Goal: Information Seeking & Learning: Learn about a topic

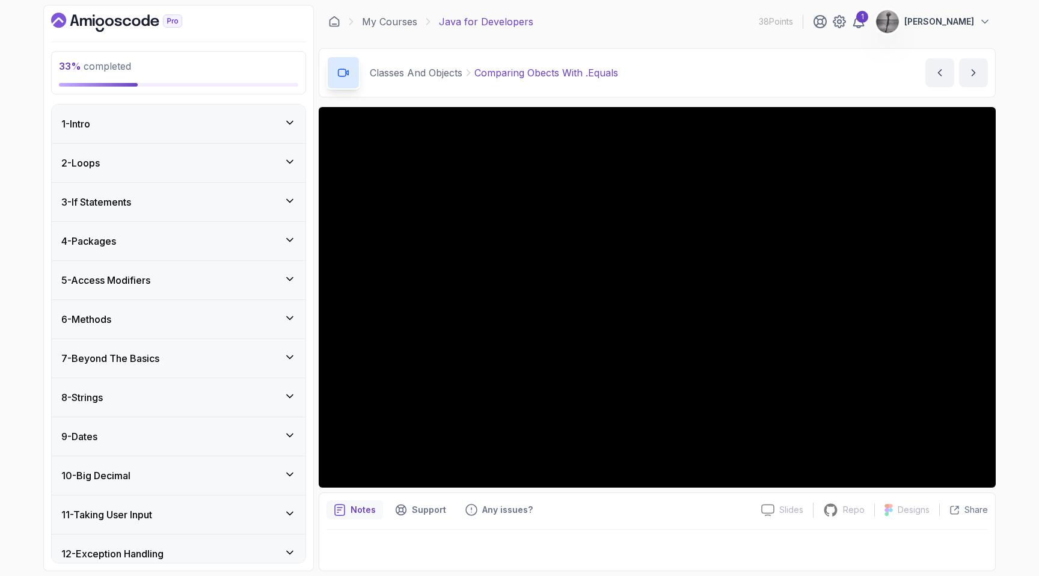
scroll to position [966, 0]
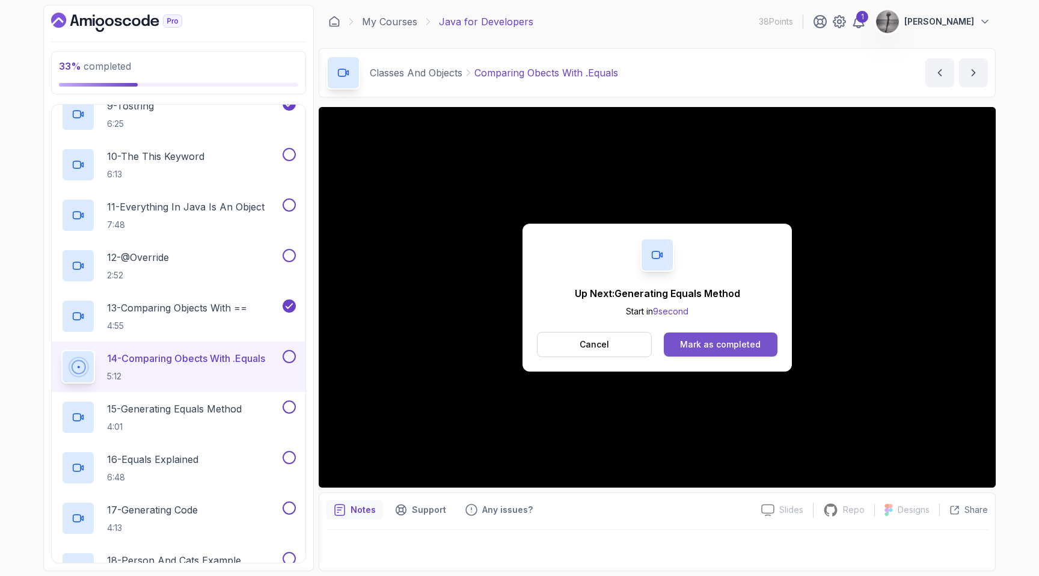
click at [711, 340] on div "Mark as completed" at bounding box center [720, 344] width 81 height 12
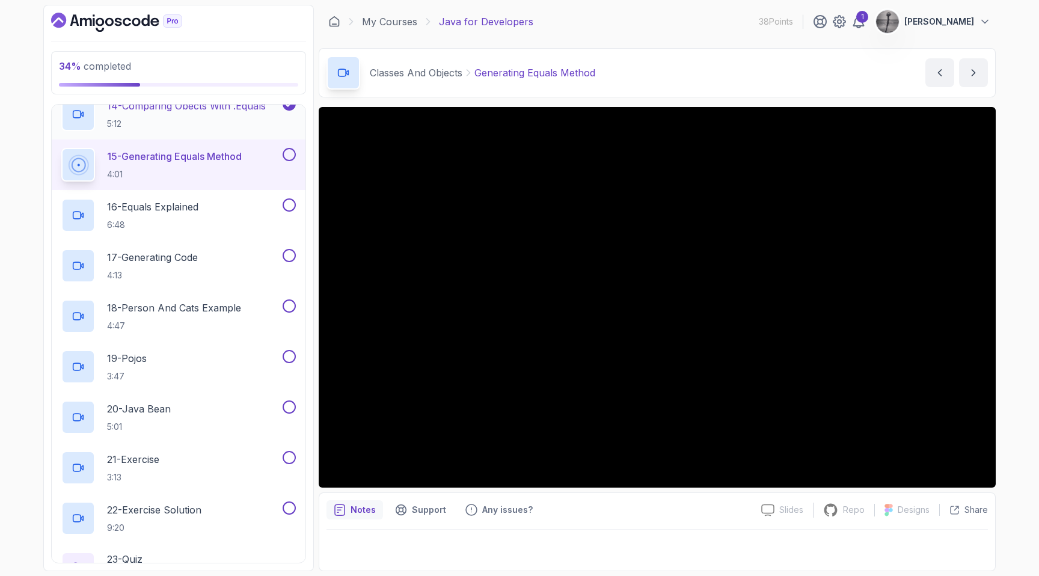
scroll to position [1219, 0]
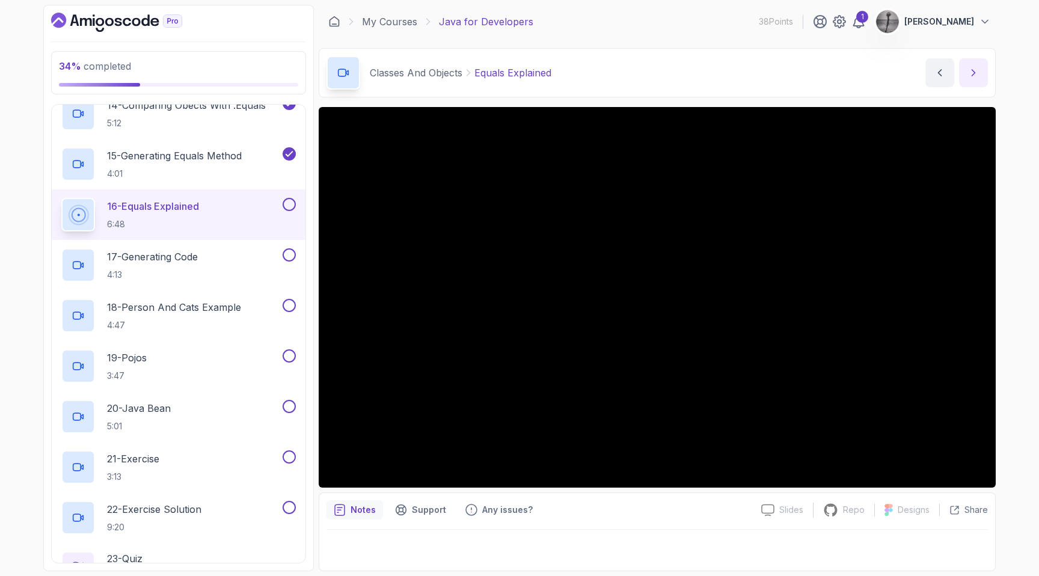
click at [972, 69] on icon "next content" at bounding box center [973, 73] width 12 height 12
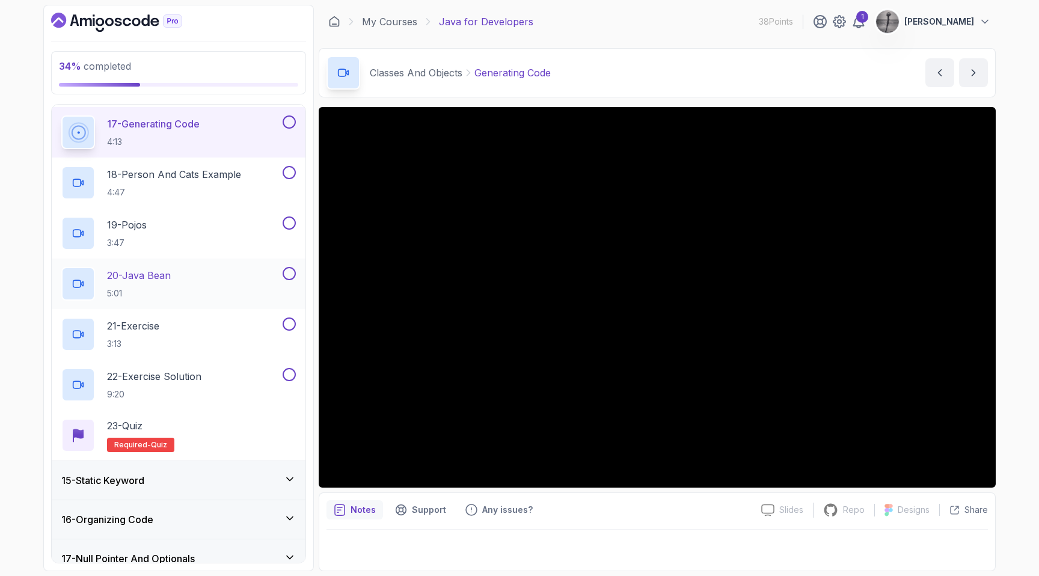
scroll to position [1353, 0]
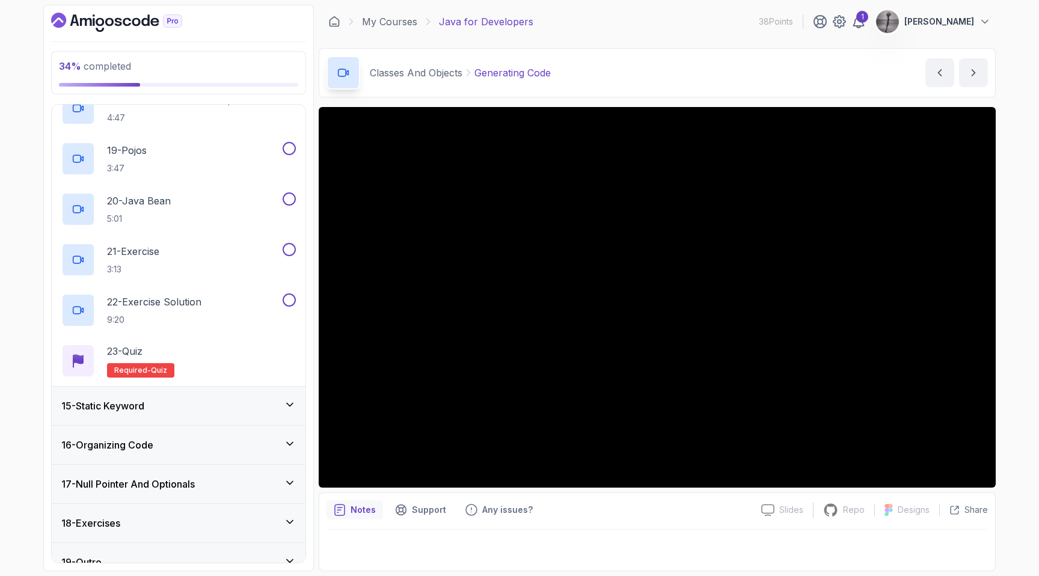
click at [279, 404] on div "15 - Static Keyword" at bounding box center [178, 406] width 234 height 14
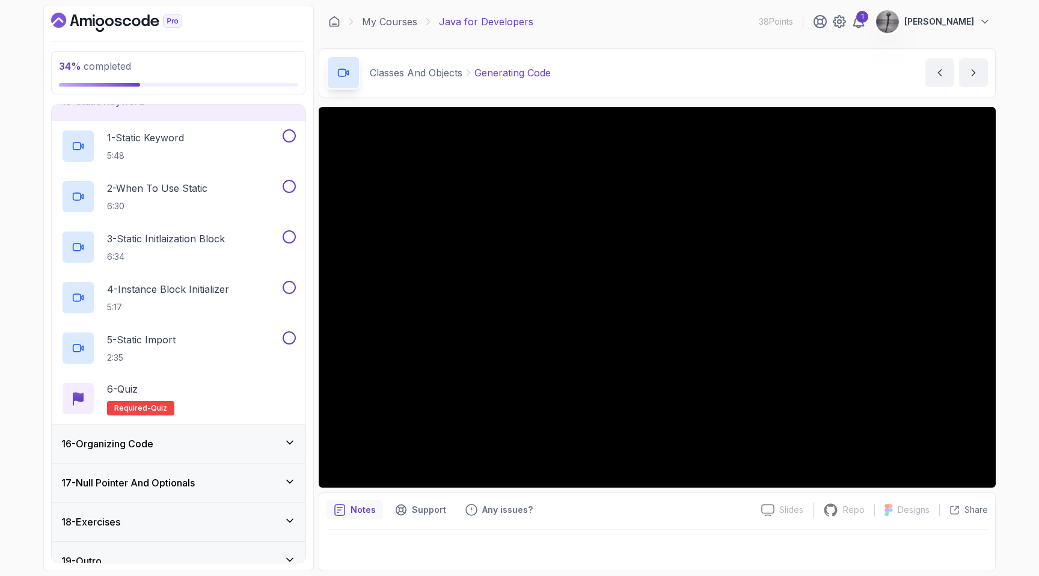
scroll to position [584, 0]
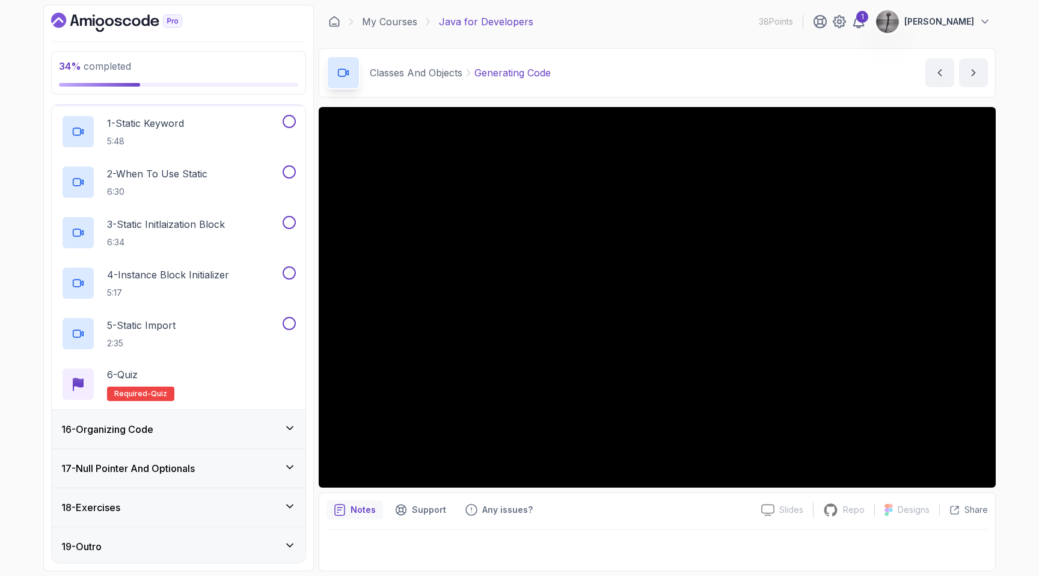
click at [249, 433] on div "16 - Organizing Code" at bounding box center [178, 429] width 234 height 14
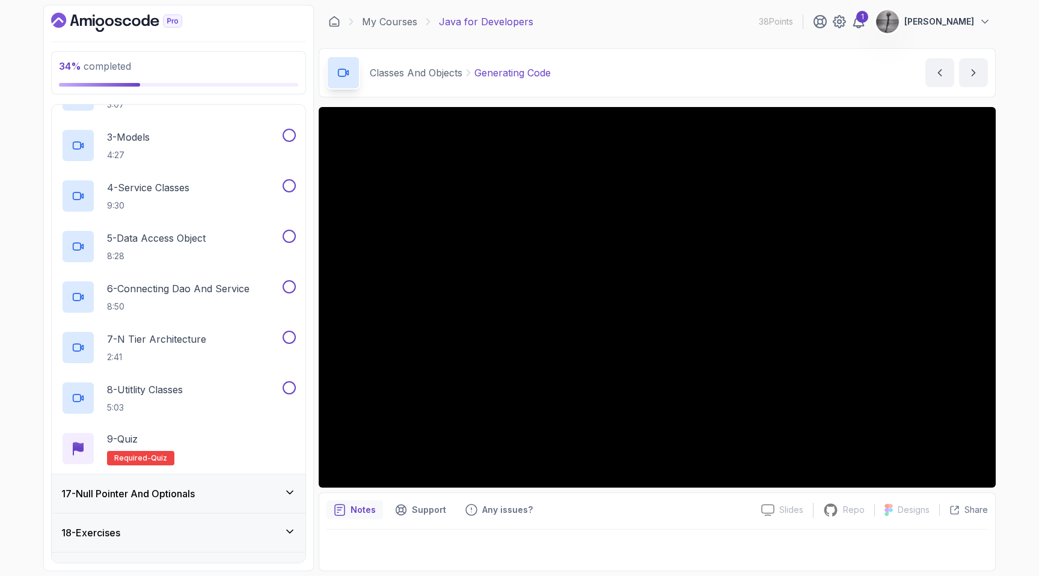
scroll to position [738, 0]
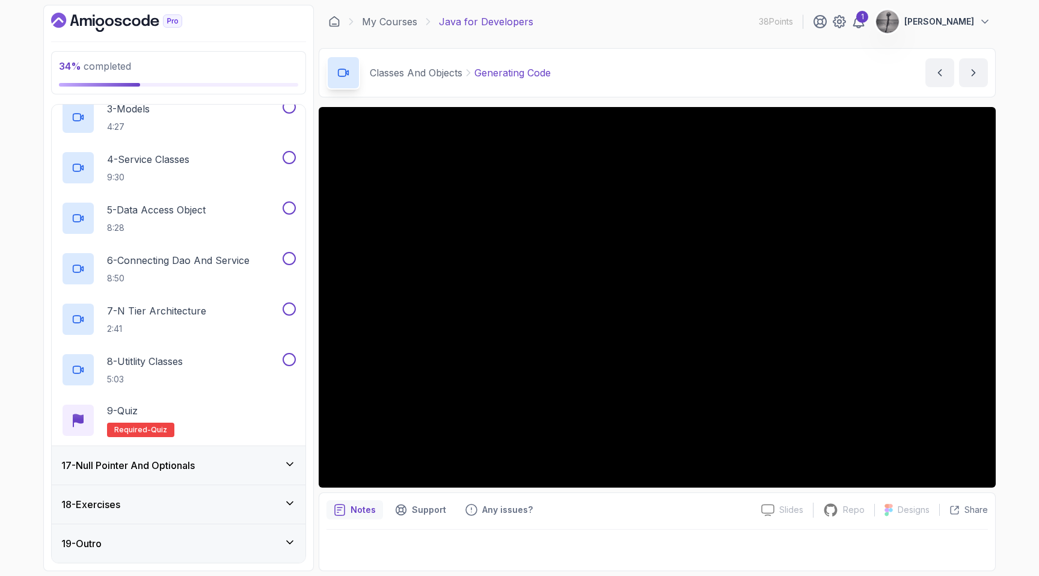
click at [235, 504] on div "18 - Exercises" at bounding box center [178, 504] width 234 height 14
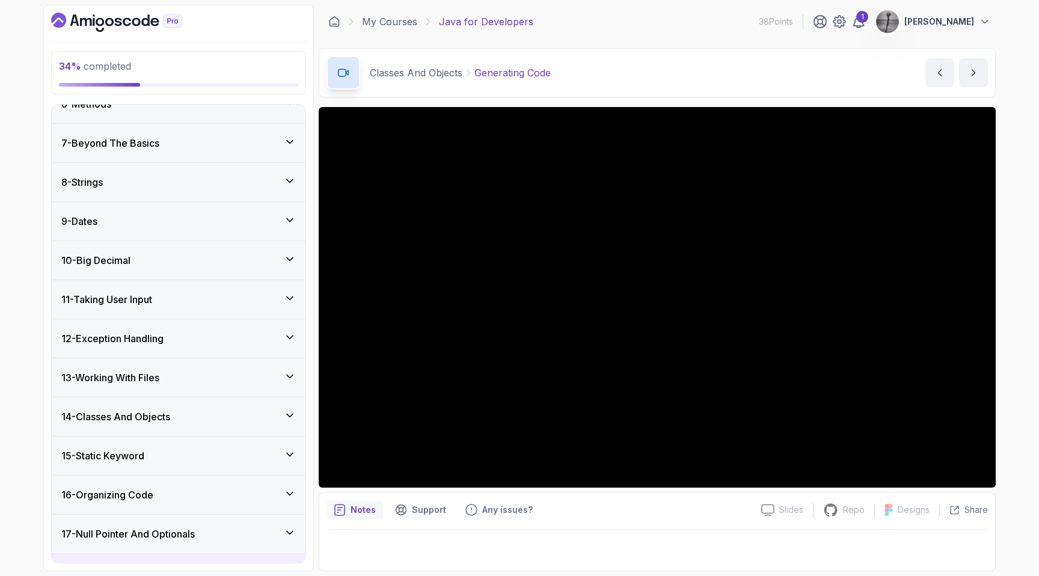
scroll to position [219, 0]
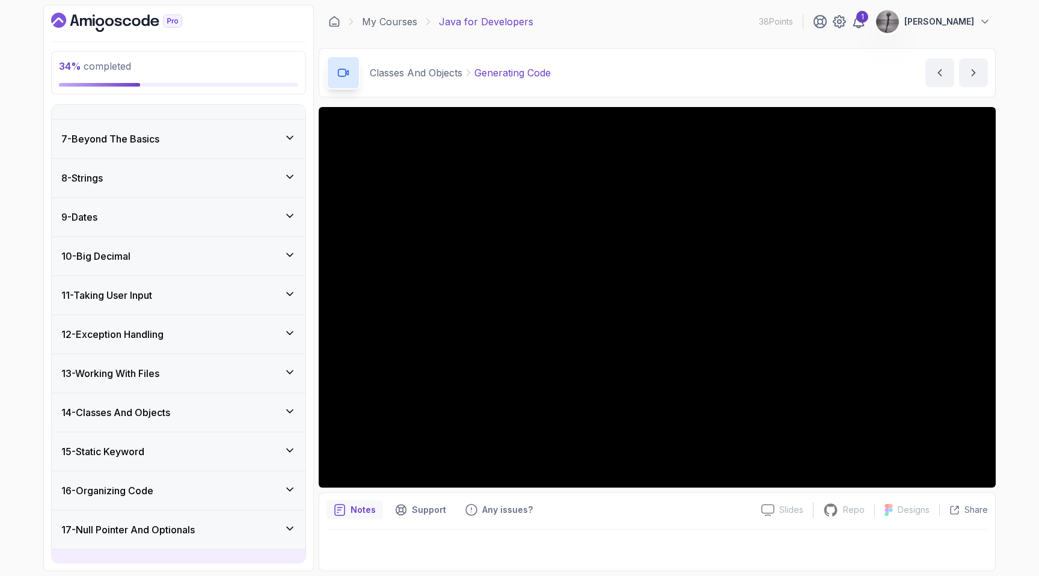
click at [219, 412] on div "14 - Classes And Objects" at bounding box center [178, 412] width 234 height 14
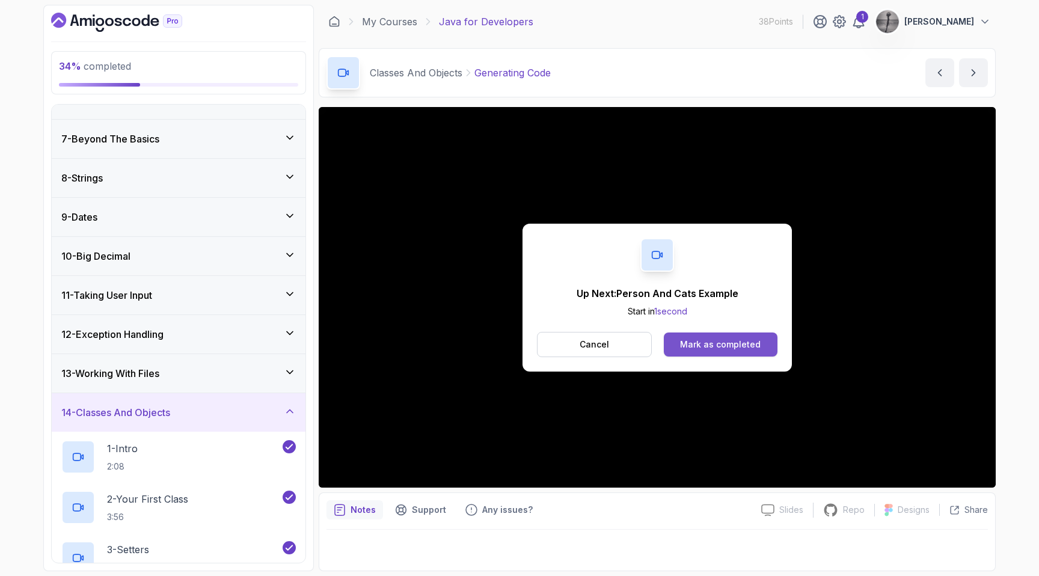
click at [728, 349] on div "Mark as completed" at bounding box center [720, 344] width 81 height 12
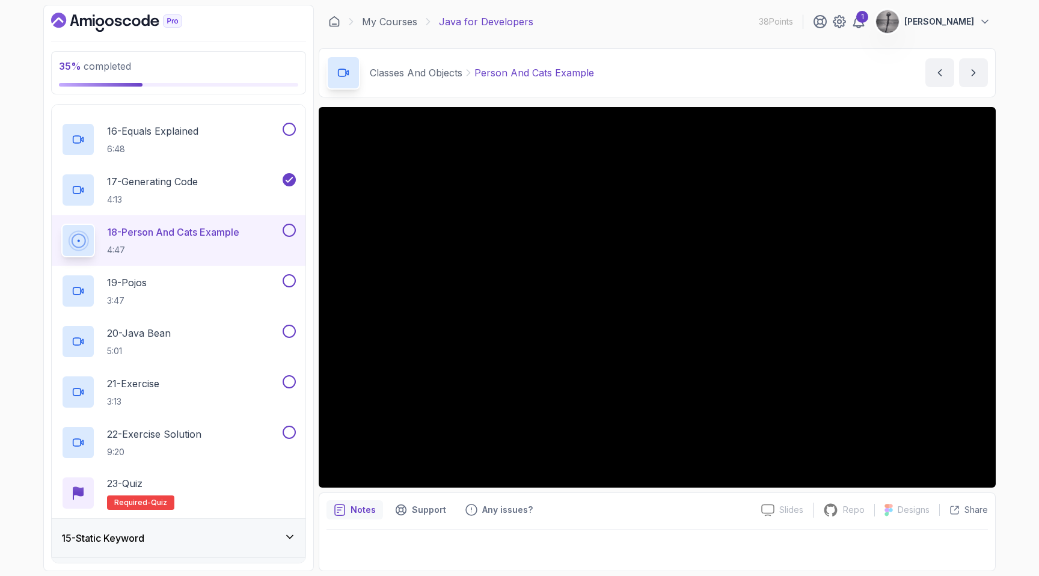
scroll to position [1306, 0]
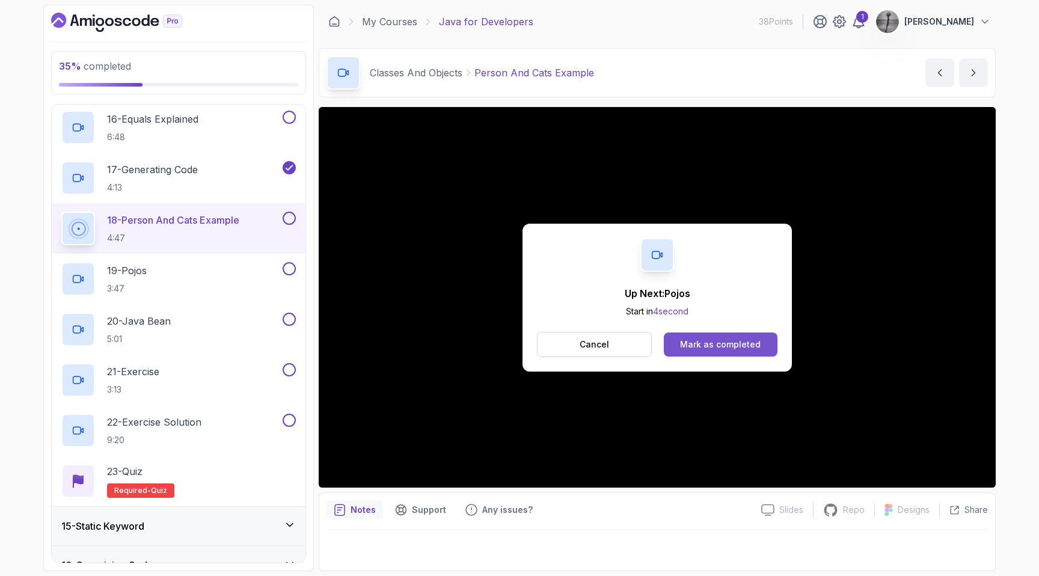
click at [713, 338] on div "Mark as completed" at bounding box center [720, 344] width 81 height 12
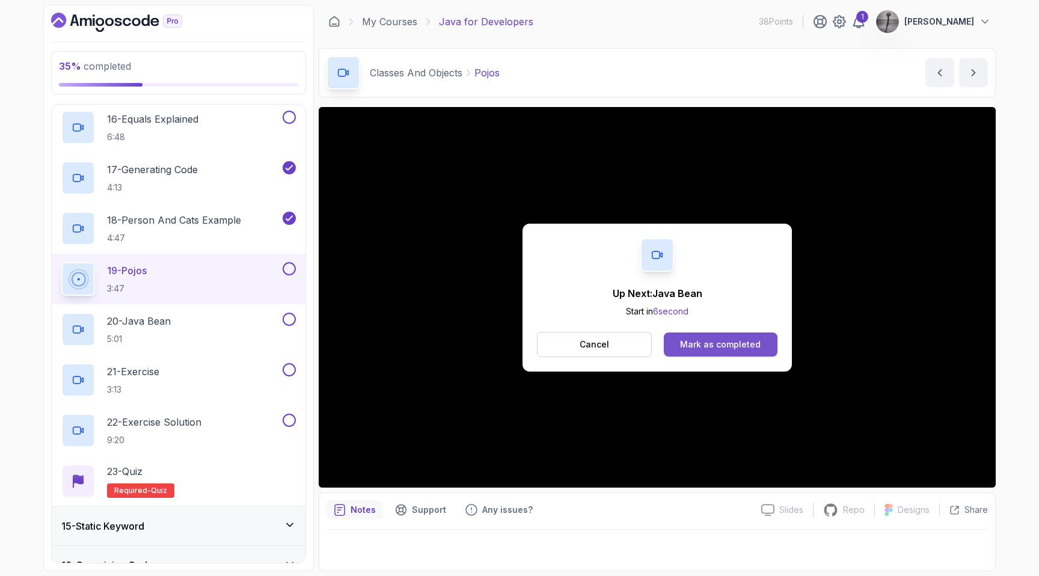
click at [693, 343] on div "Mark as completed" at bounding box center [720, 344] width 81 height 12
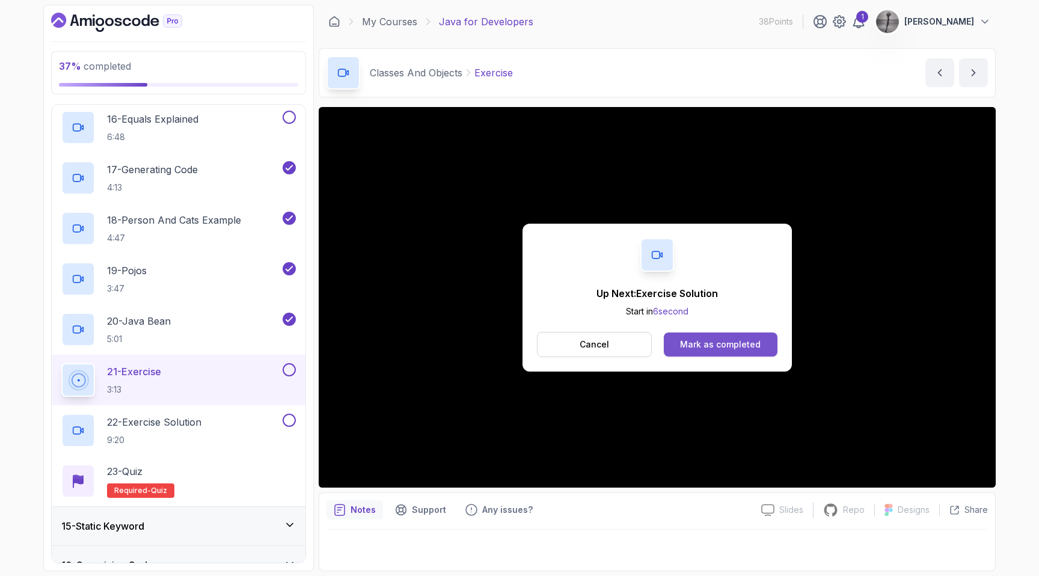
click at [708, 341] on div "Mark as completed" at bounding box center [720, 344] width 81 height 12
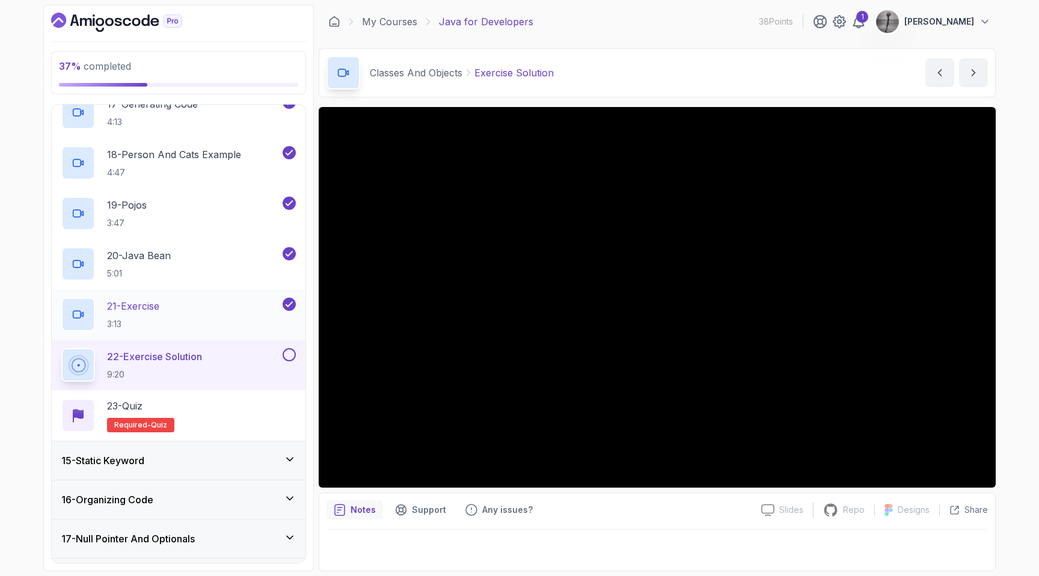
scroll to position [1436, 0]
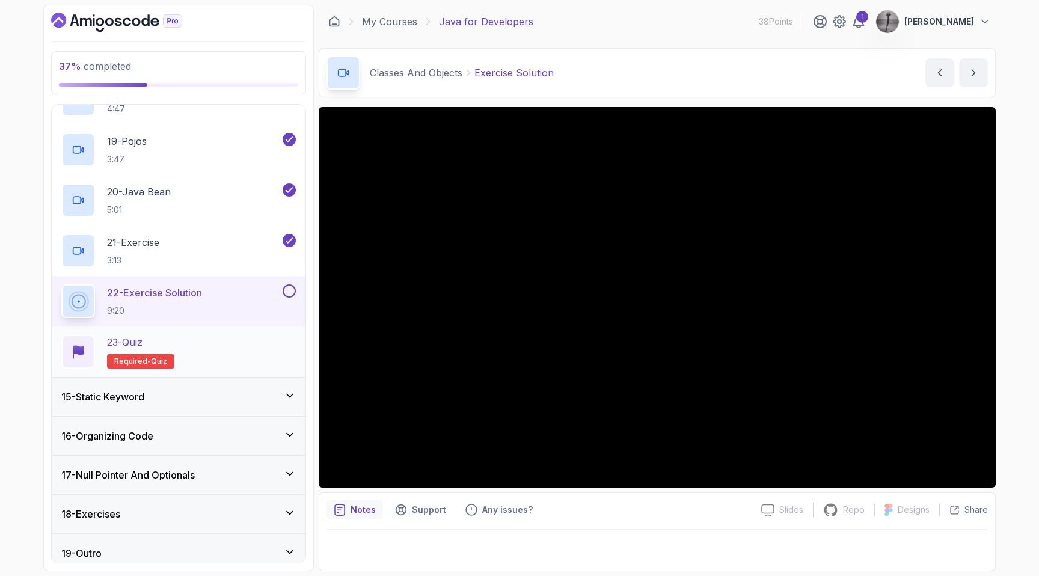
click at [215, 353] on div "23 - Quiz Required- quiz" at bounding box center [178, 352] width 234 height 34
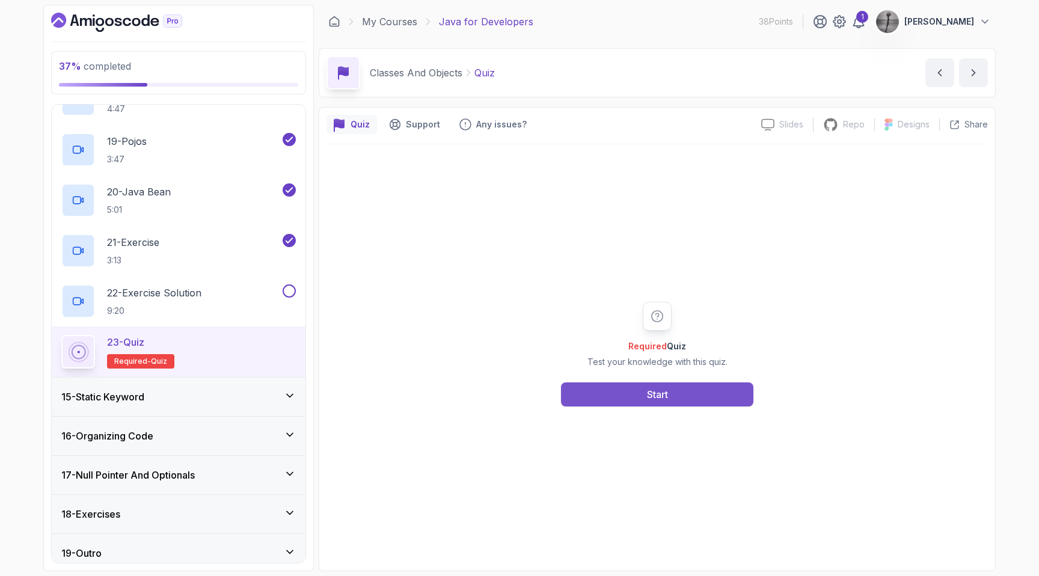
click at [644, 395] on button "Start" at bounding box center [657, 394] width 192 height 24
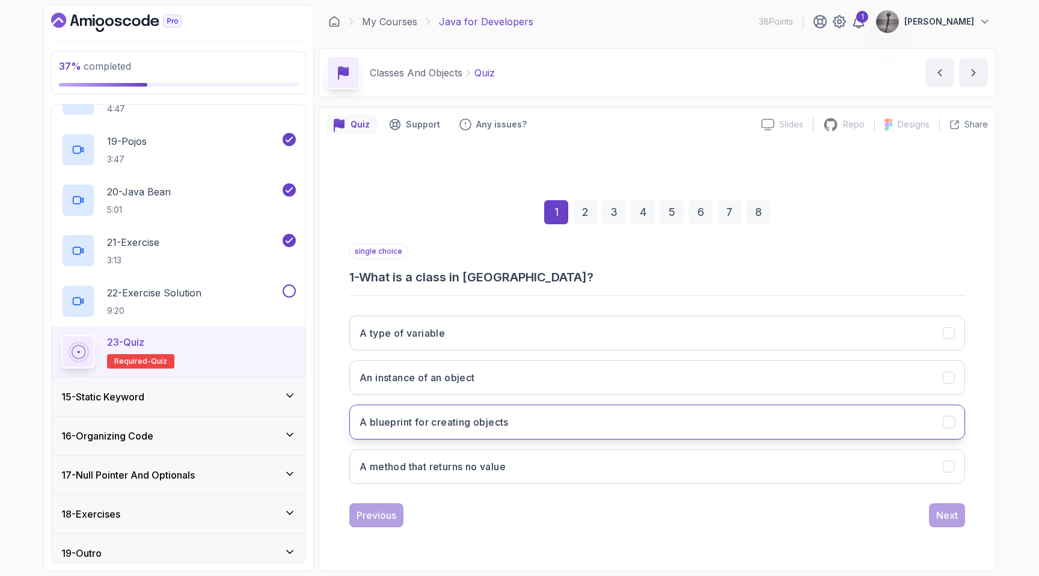
click at [472, 423] on h3 "A blueprint for creating objects" at bounding box center [433, 422] width 149 height 14
click at [950, 512] on div "Next" at bounding box center [947, 515] width 22 height 14
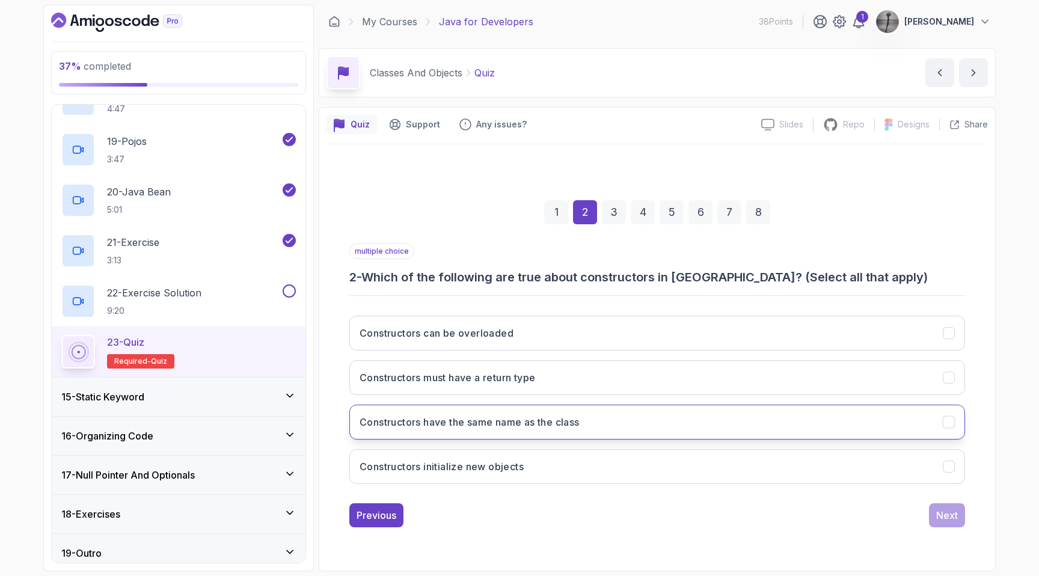
click at [510, 426] on h3 "Constructors have the same name as the class" at bounding box center [469, 422] width 220 height 14
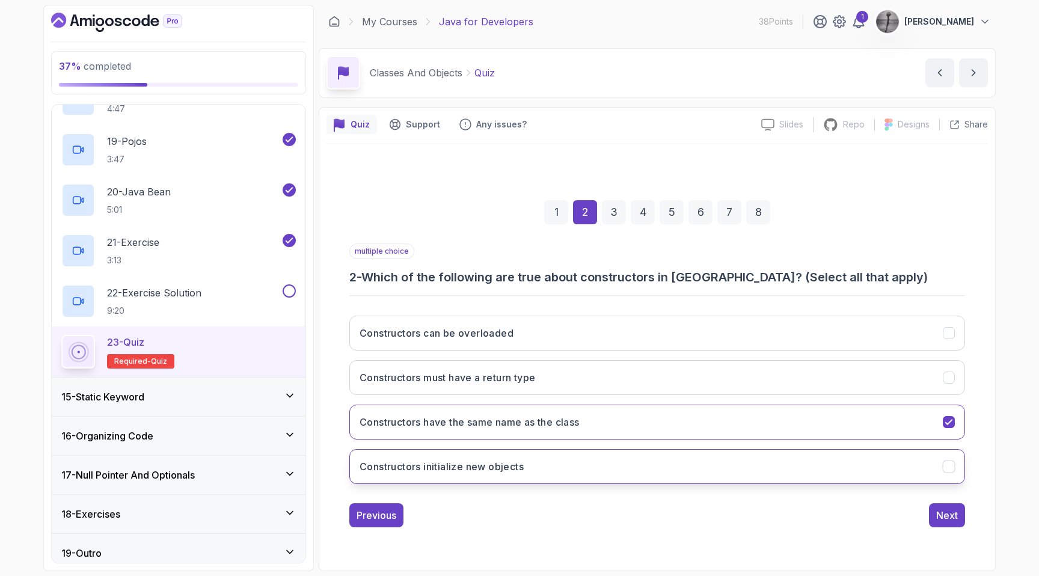
click at [510, 474] on button "Constructors initialize new objects" at bounding box center [657, 466] width 616 height 35
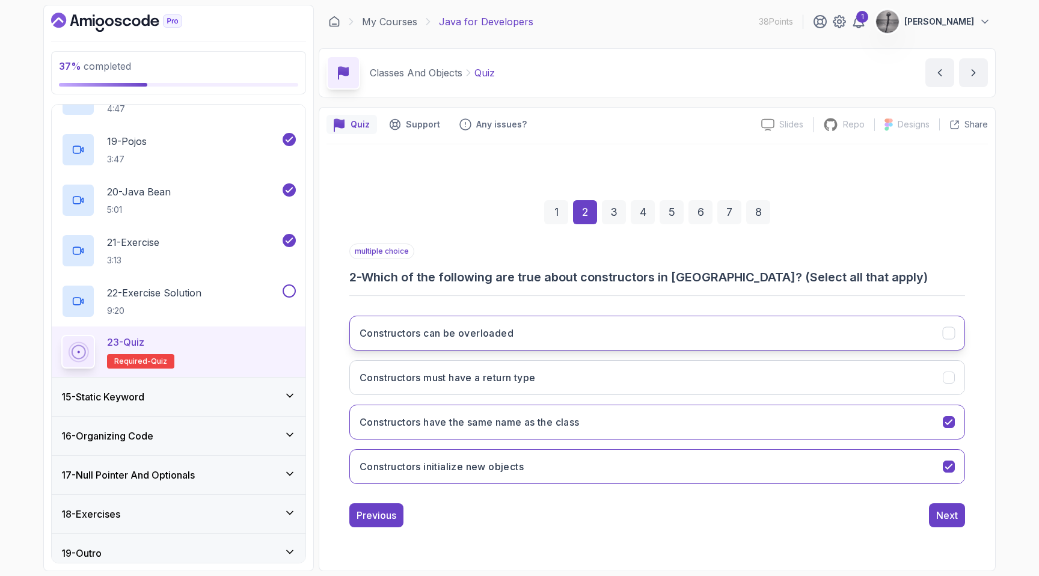
click at [503, 334] on h3 "Constructors can be overloaded" at bounding box center [436, 333] width 154 height 14
click at [943, 519] on div "Next" at bounding box center [947, 515] width 22 height 14
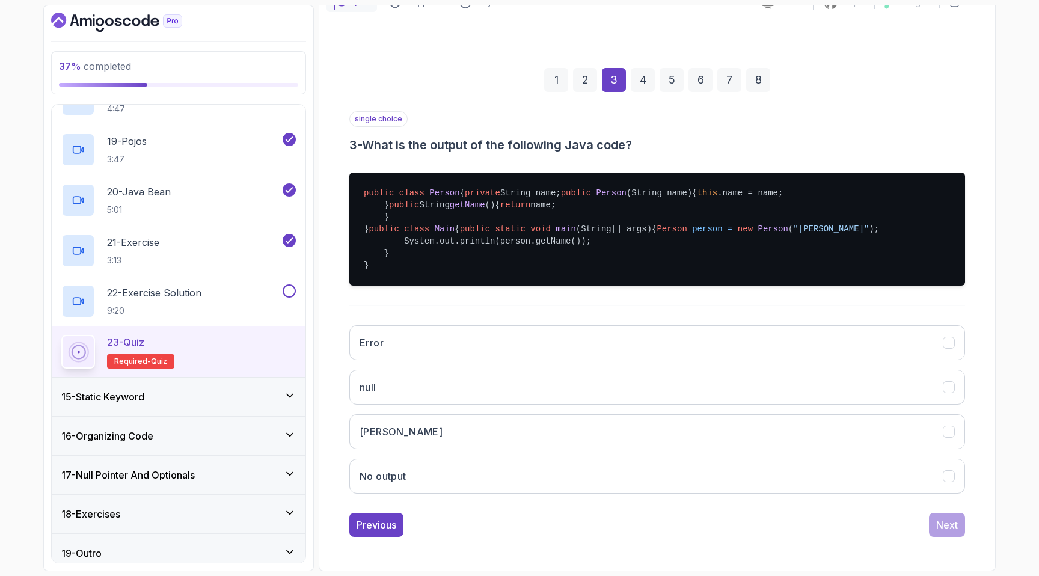
scroll to position [200, 0]
click at [558, 449] on button "[PERSON_NAME]" at bounding box center [657, 431] width 616 height 35
click at [950, 532] on div "Next" at bounding box center [947, 525] width 22 height 14
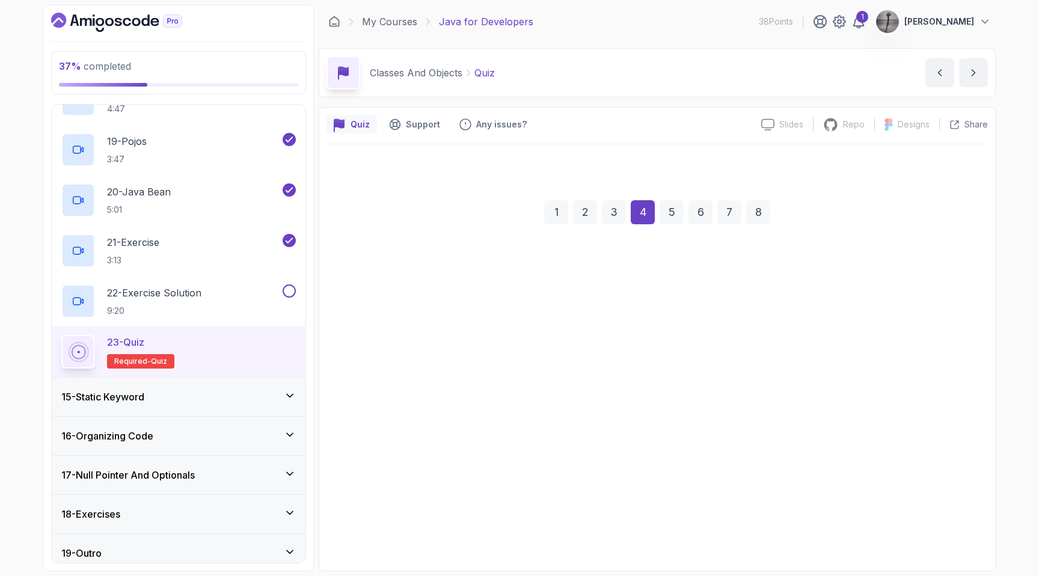
scroll to position [0, 0]
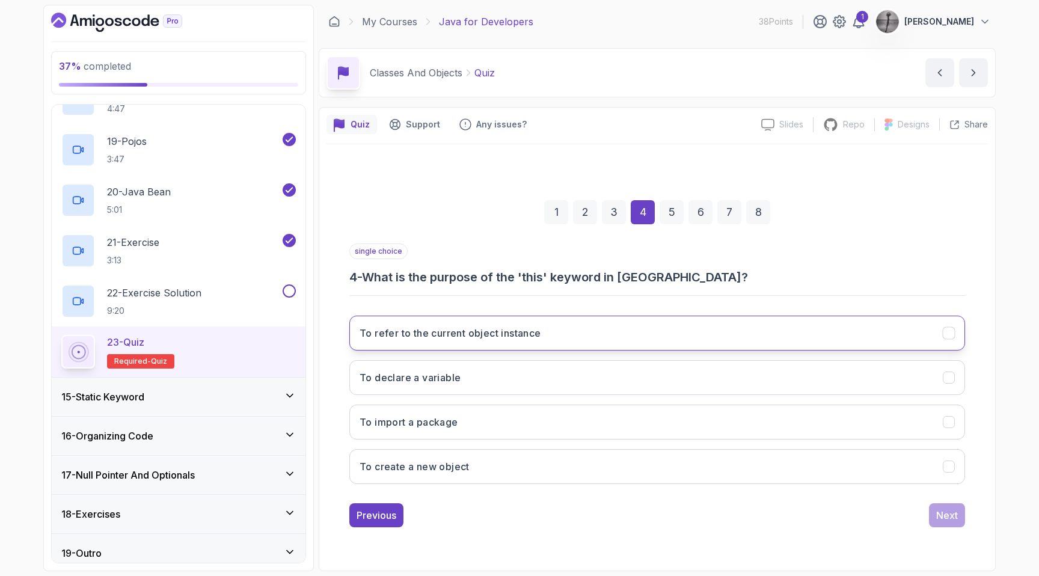
click at [554, 328] on button "To refer to the current object instance" at bounding box center [657, 333] width 616 height 35
click at [949, 510] on div "Next" at bounding box center [947, 515] width 22 height 14
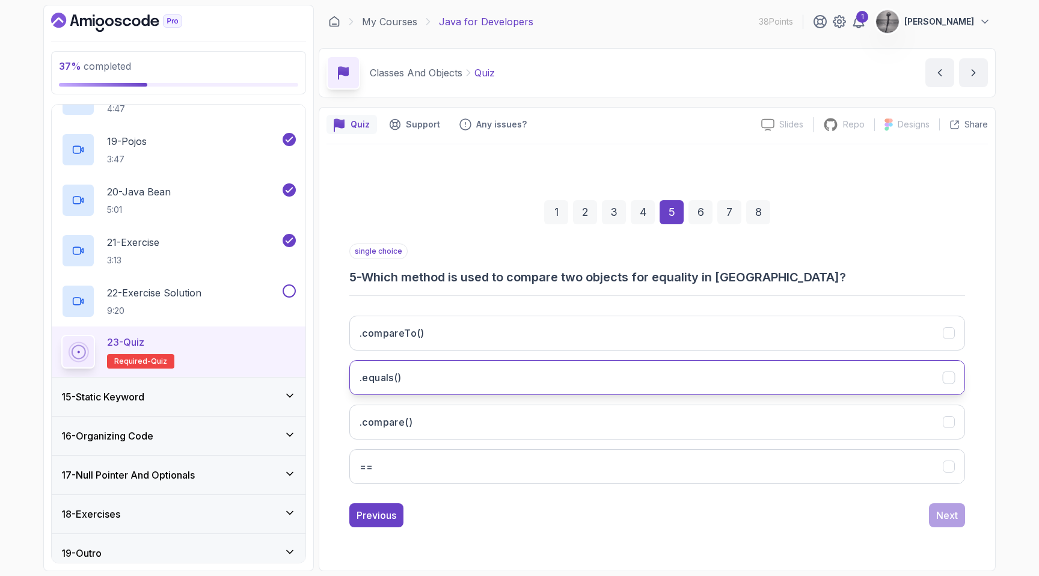
click at [531, 375] on button ".equals()" at bounding box center [657, 377] width 616 height 35
click at [951, 513] on div "Next" at bounding box center [947, 515] width 22 height 14
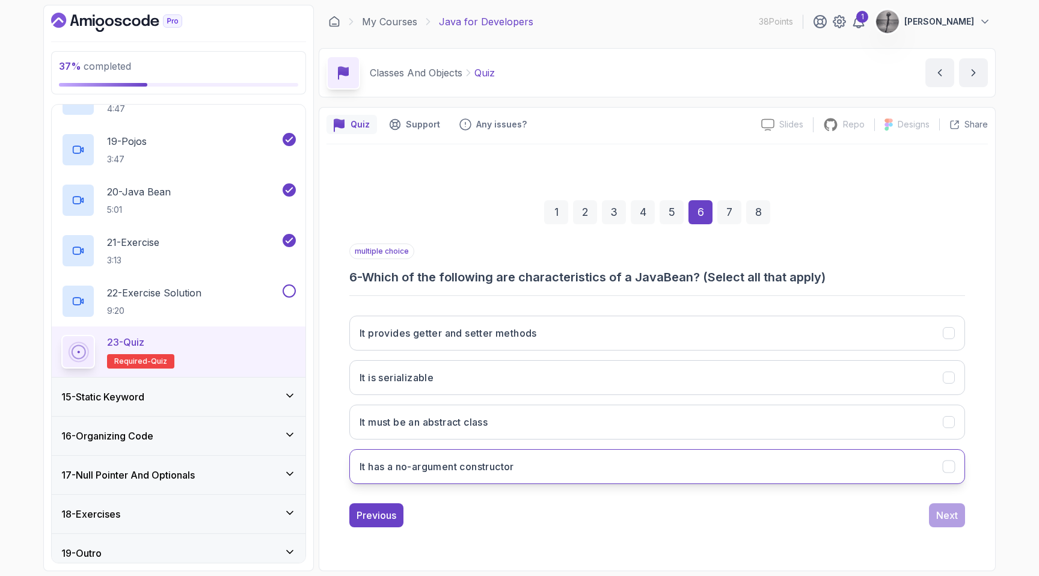
click at [492, 469] on h3 "It has a no-argument constructor" at bounding box center [436, 466] width 154 height 14
click at [950, 515] on div "Next" at bounding box center [947, 515] width 22 height 14
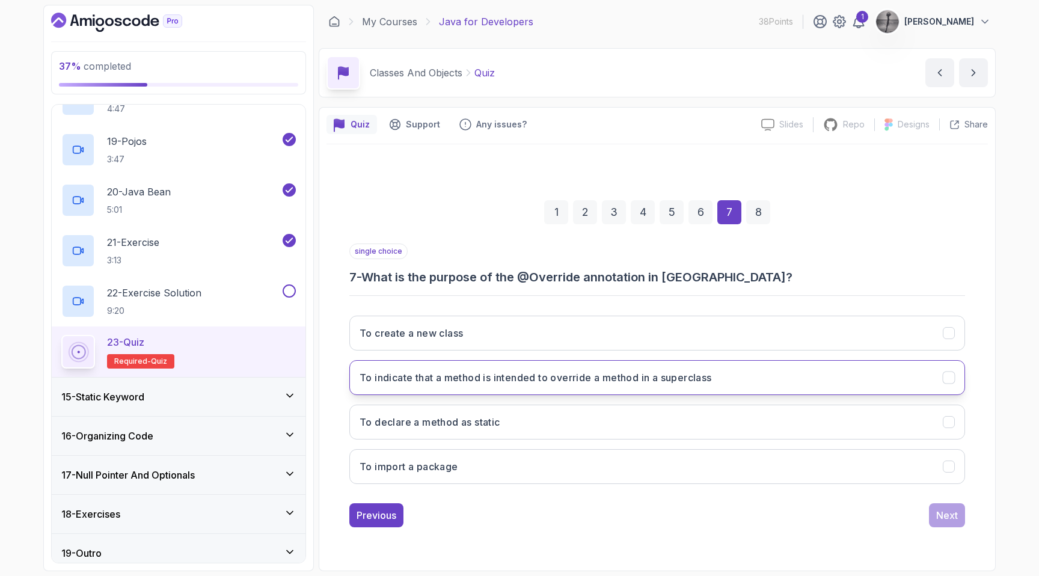
click at [625, 375] on h3 "To indicate that a method is intended to override a method in a superclass" at bounding box center [535, 377] width 352 height 14
click at [950, 516] on div "Next" at bounding box center [947, 515] width 22 height 14
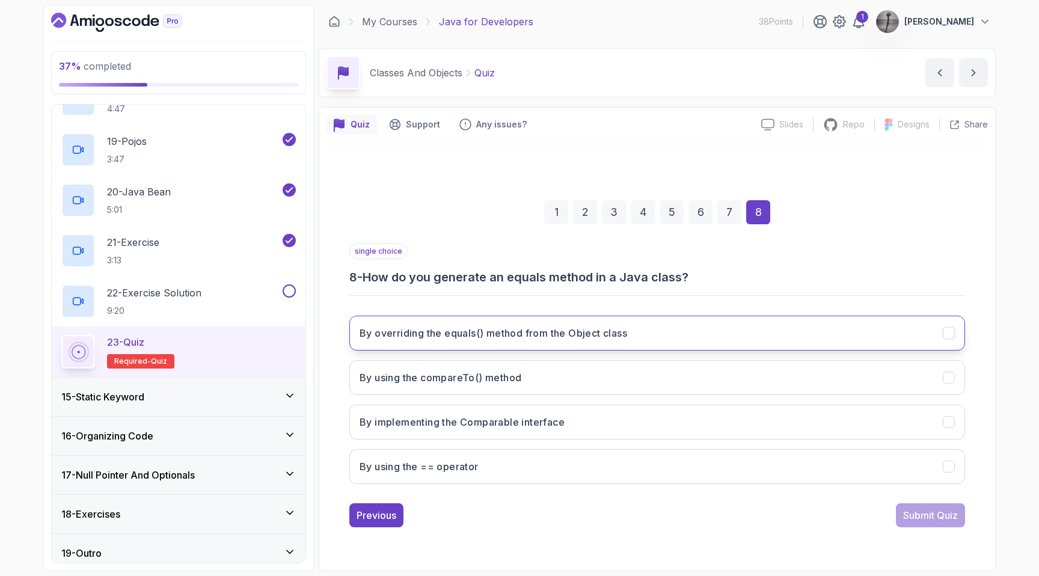
click at [500, 340] on button "By overriding the equals() method from the Object class" at bounding box center [657, 333] width 616 height 35
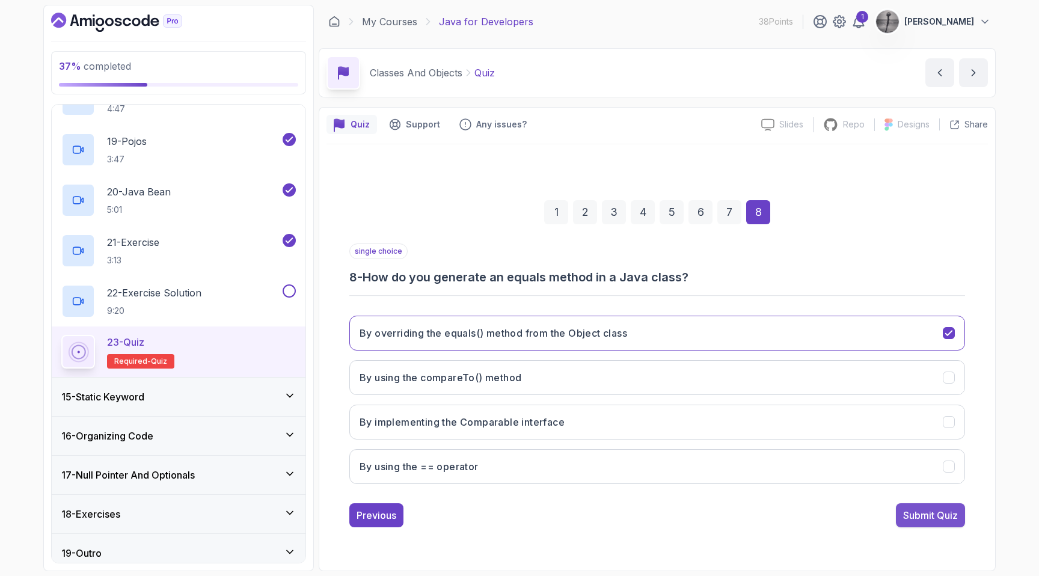
click at [925, 524] on button "Submit Quiz" at bounding box center [930, 515] width 69 height 24
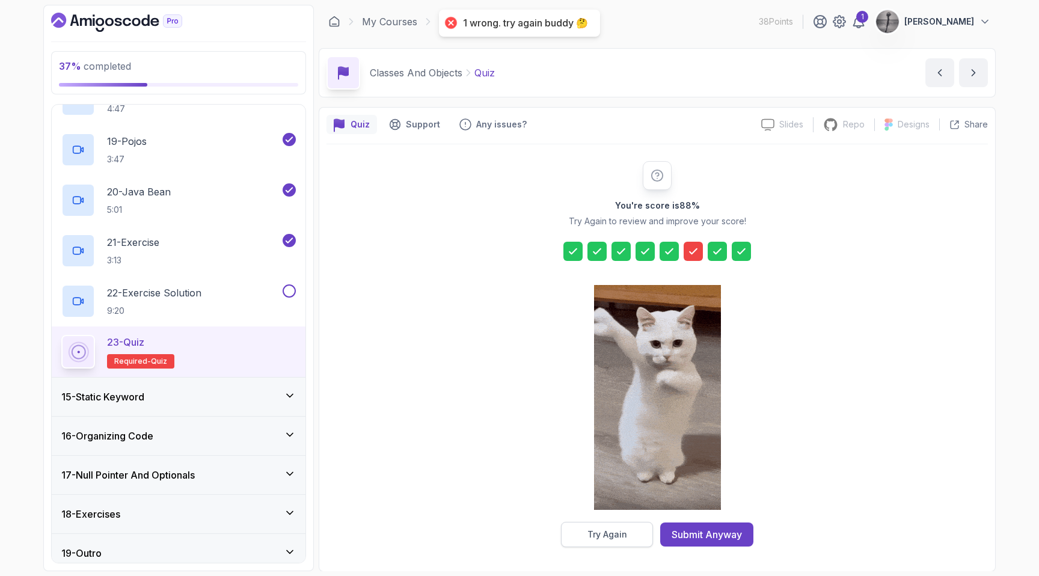
click at [619, 536] on div "Try Again" at bounding box center [607, 534] width 40 height 12
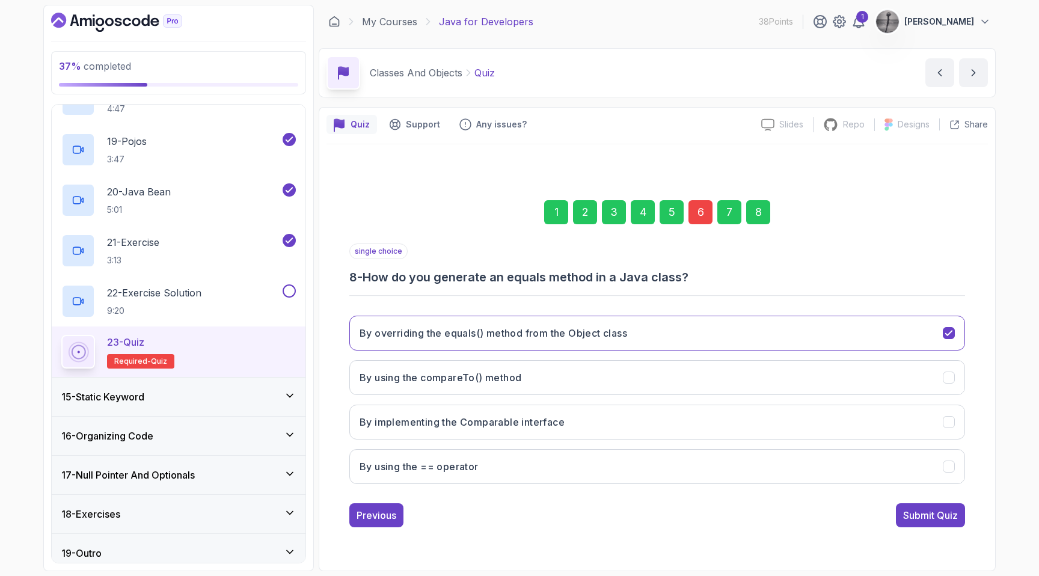
click at [702, 213] on div "6" at bounding box center [700, 212] width 24 height 24
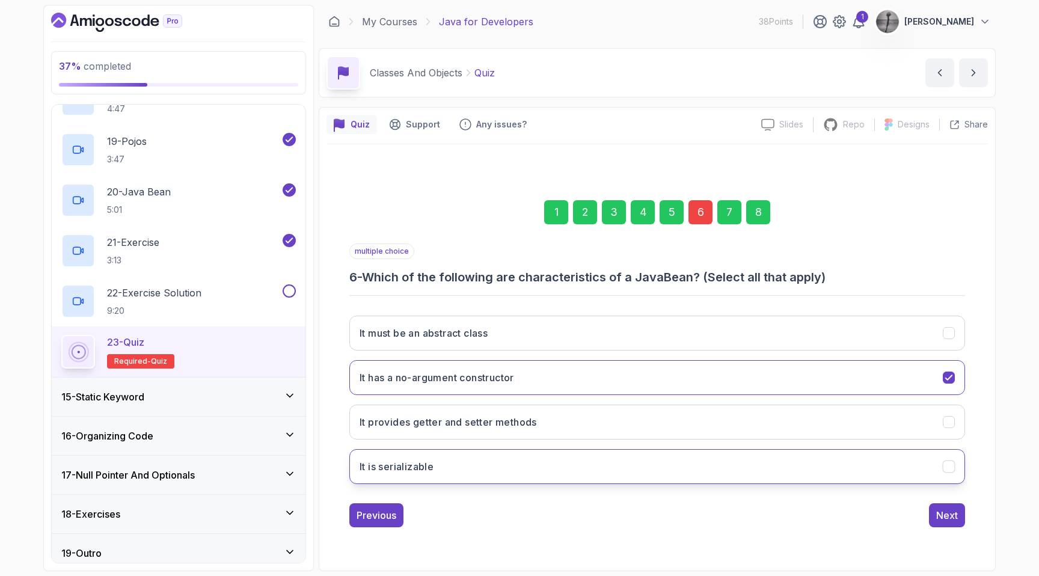
click at [593, 471] on button "It is serializable" at bounding box center [657, 466] width 616 height 35
click at [953, 510] on div "Next" at bounding box center [947, 515] width 22 height 14
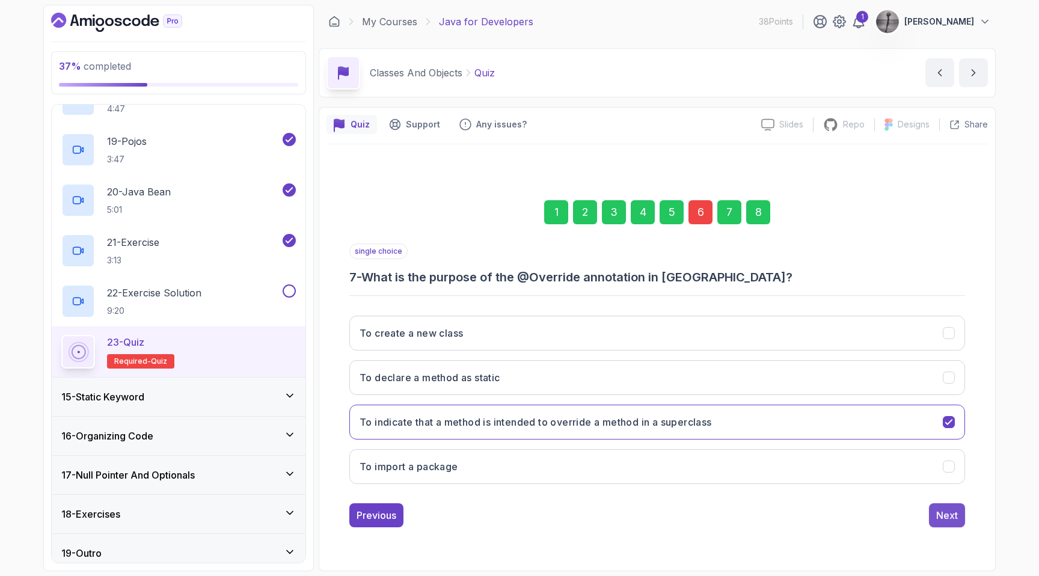
click at [953, 510] on div "Next" at bounding box center [947, 515] width 22 height 14
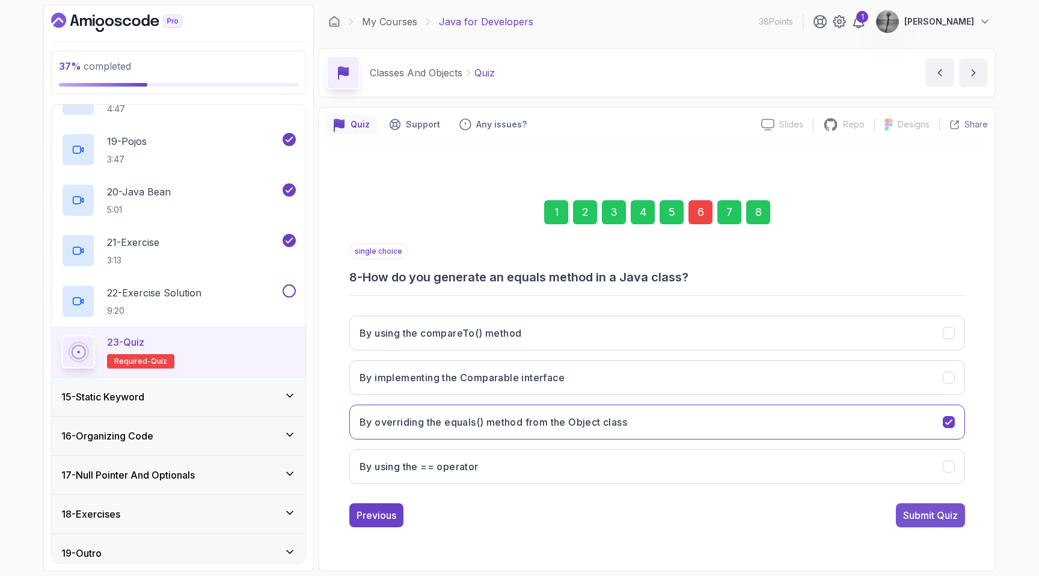
click at [941, 512] on div "Submit Quiz" at bounding box center [930, 515] width 55 height 14
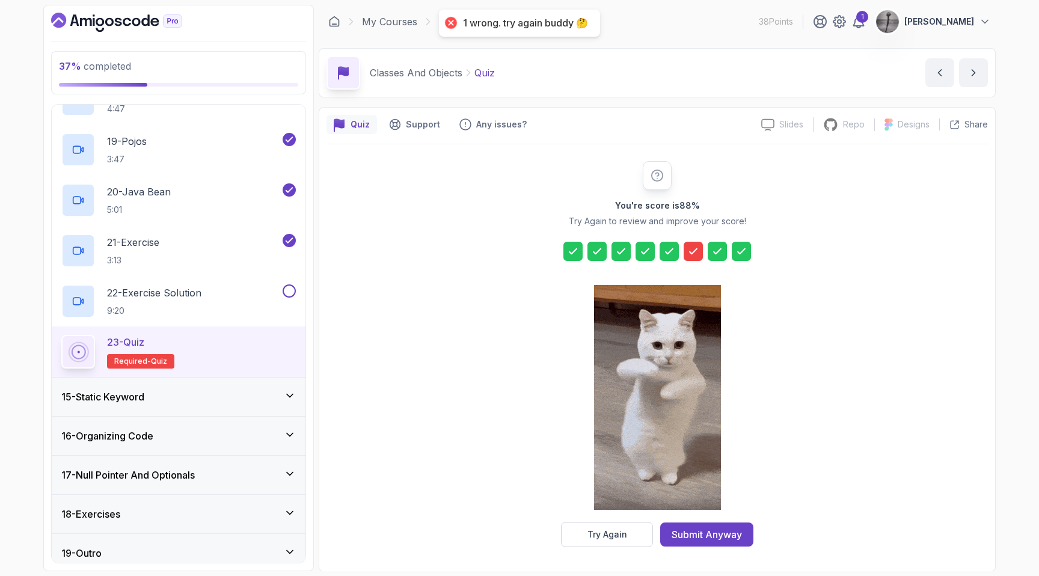
click at [693, 250] on icon at bounding box center [693, 251] width 12 height 12
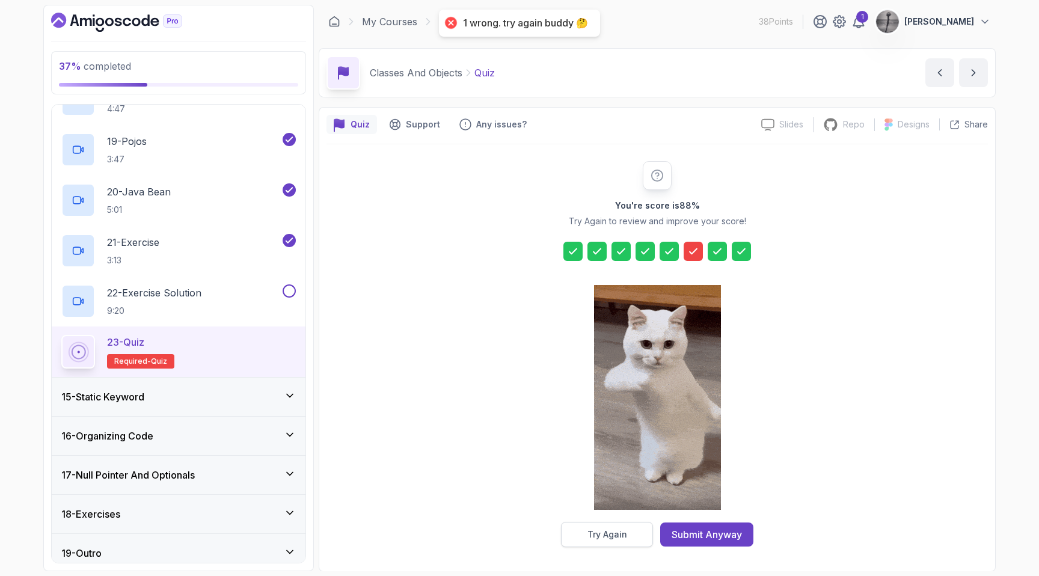
click at [620, 537] on div "Try Again" at bounding box center [607, 534] width 40 height 12
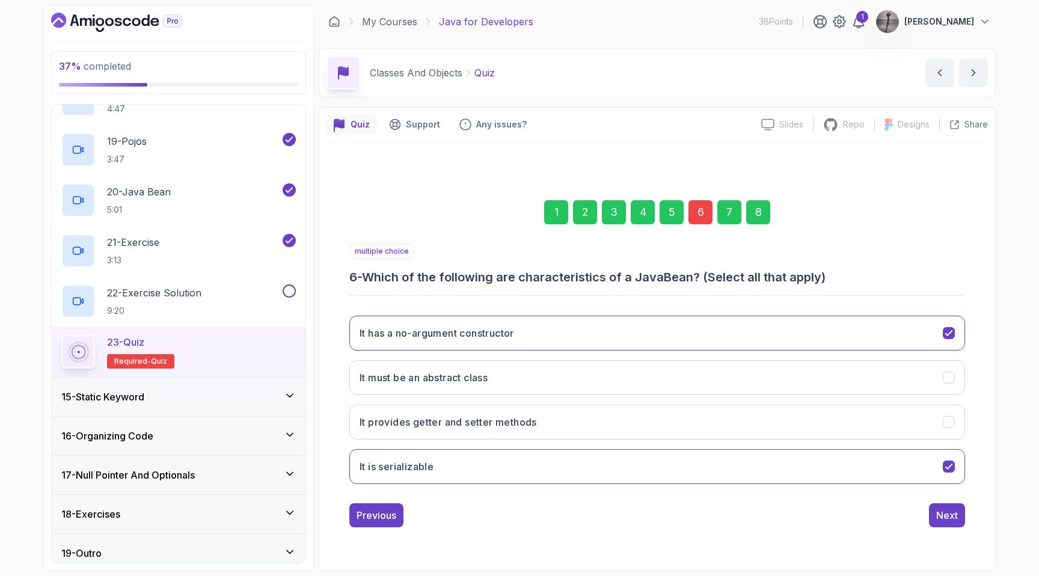
click at [706, 212] on div "6" at bounding box center [700, 212] width 24 height 24
click at [950, 512] on div "Next" at bounding box center [947, 515] width 22 height 14
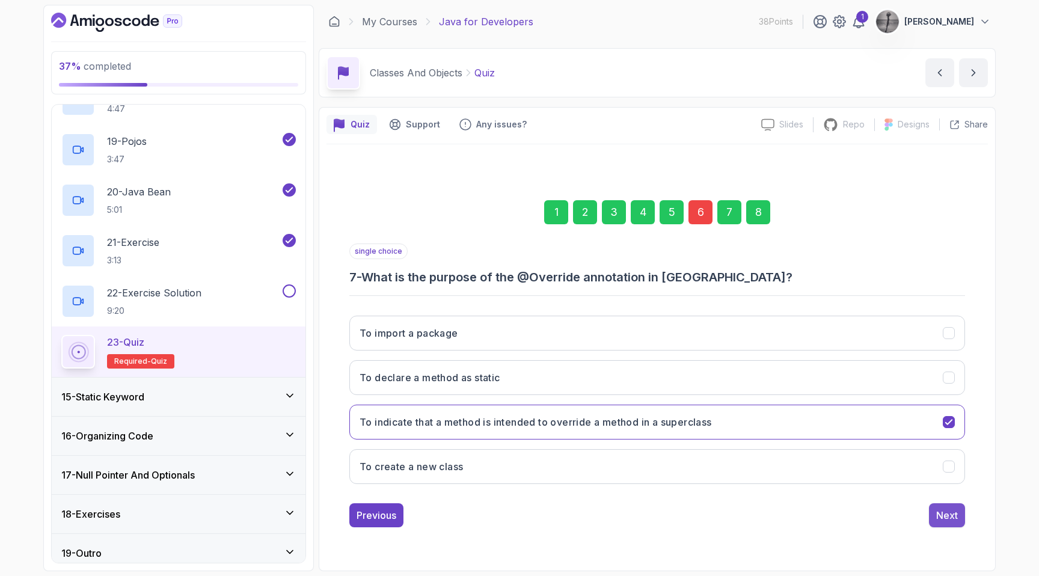
click at [949, 513] on div "Next" at bounding box center [947, 515] width 22 height 14
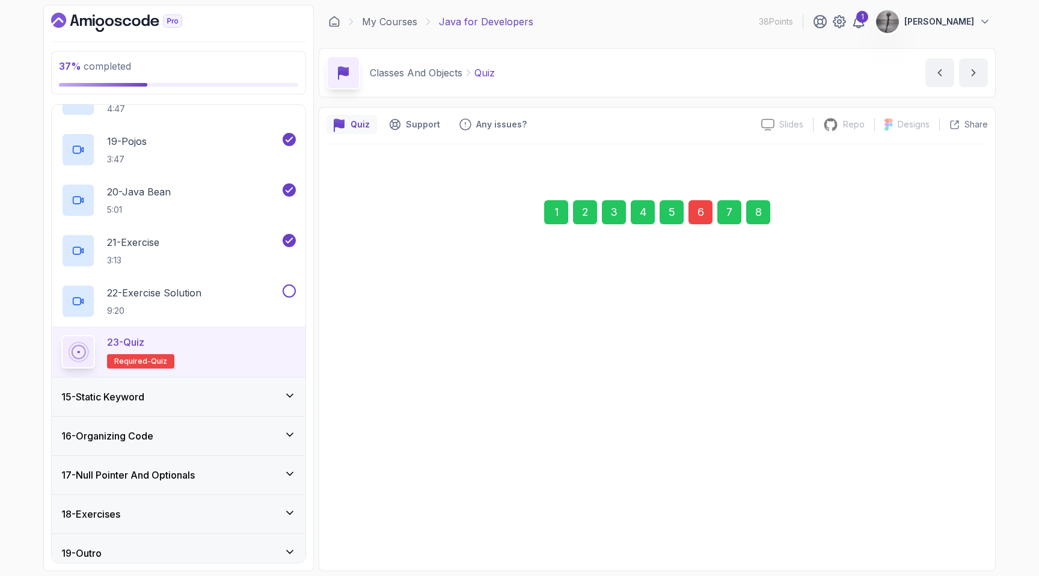
click at [949, 513] on div "Submit Quiz" at bounding box center [930, 514] width 55 height 14
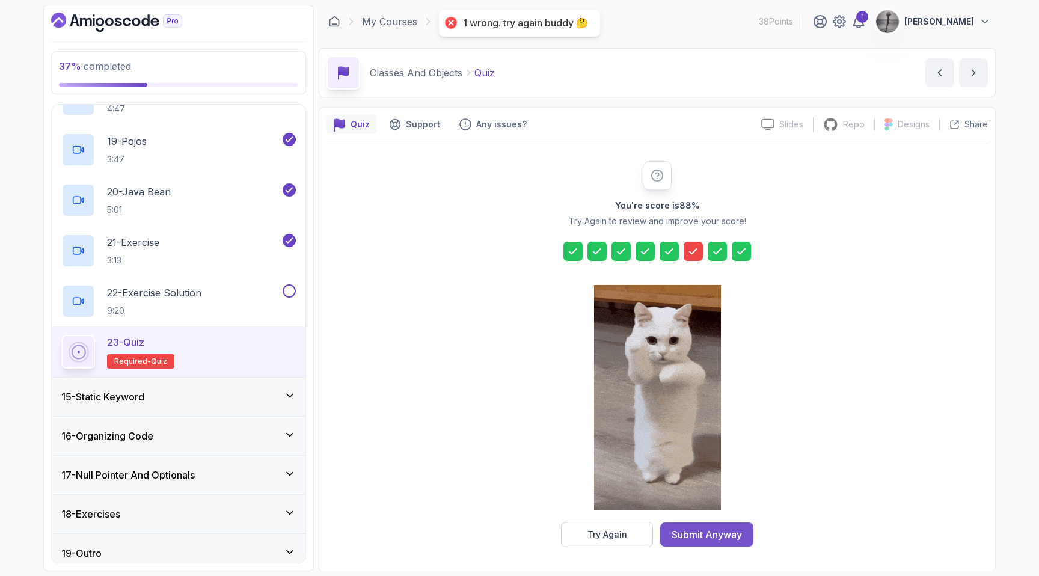
click at [712, 544] on button "Submit Anyway" at bounding box center [706, 534] width 93 height 24
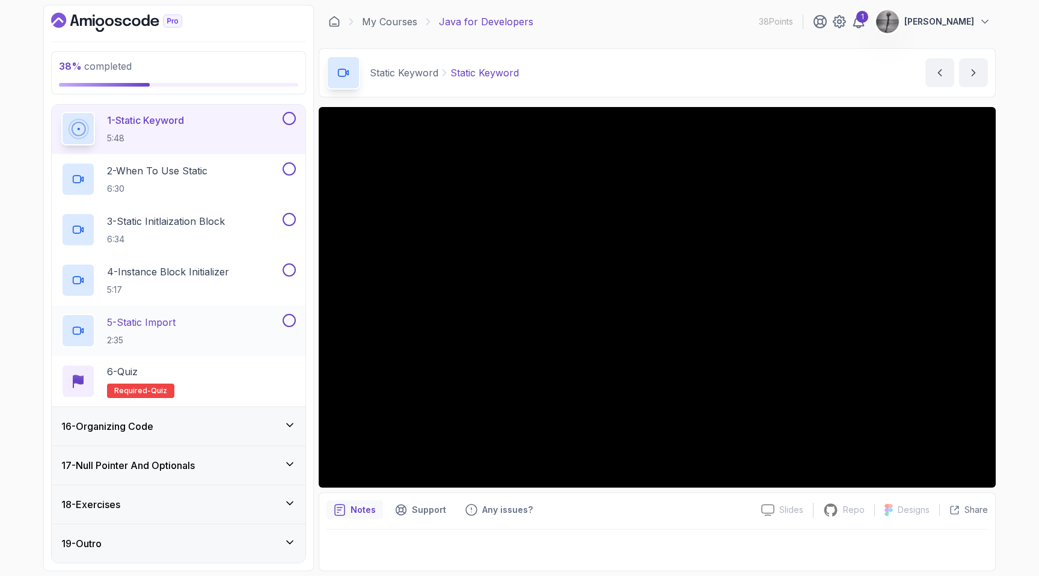
scroll to position [566, 0]
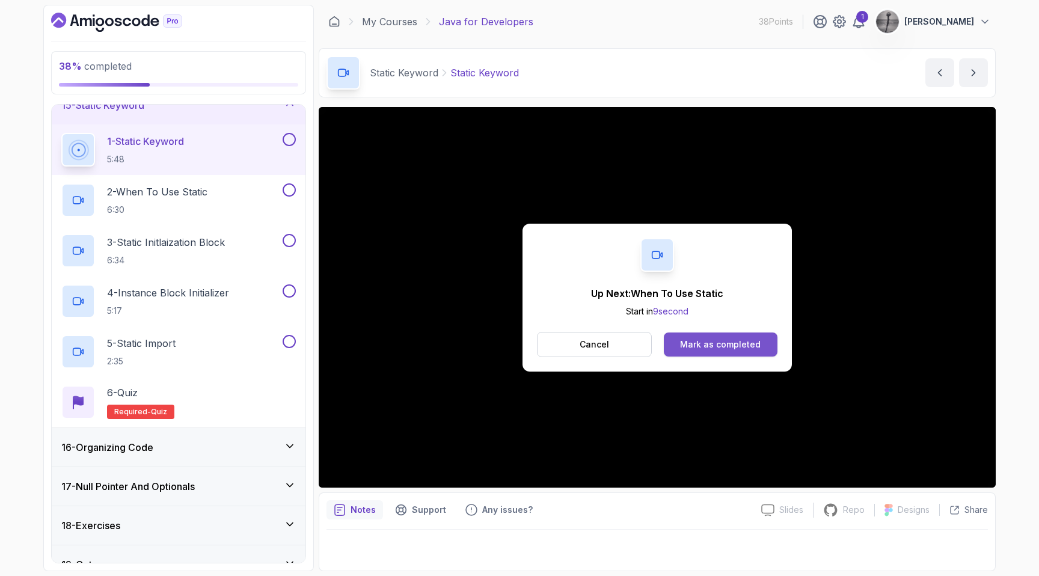
click at [732, 345] on div "Mark as completed" at bounding box center [720, 344] width 81 height 12
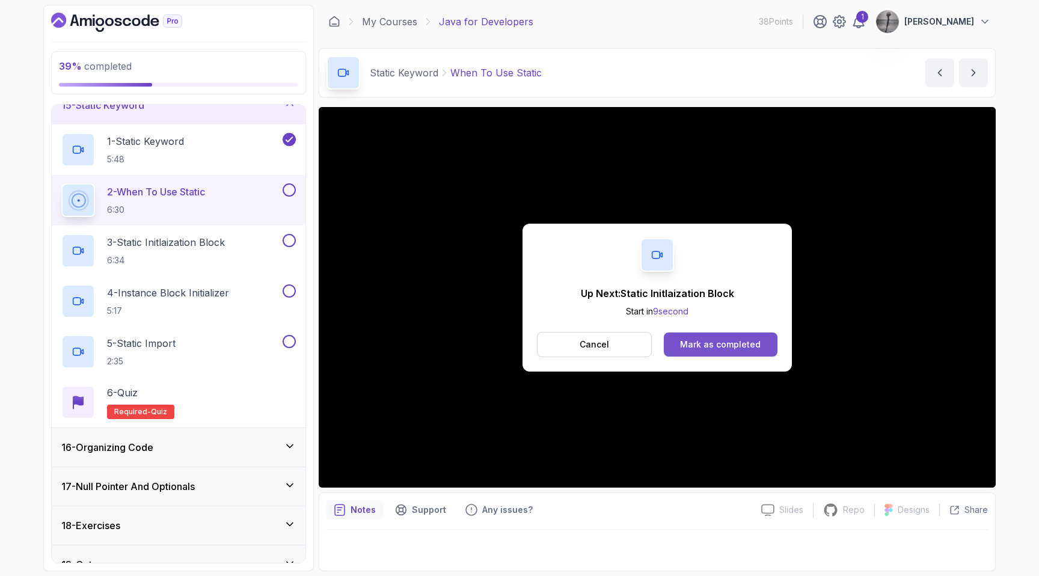
click at [708, 348] on div "Mark as completed" at bounding box center [720, 344] width 81 height 12
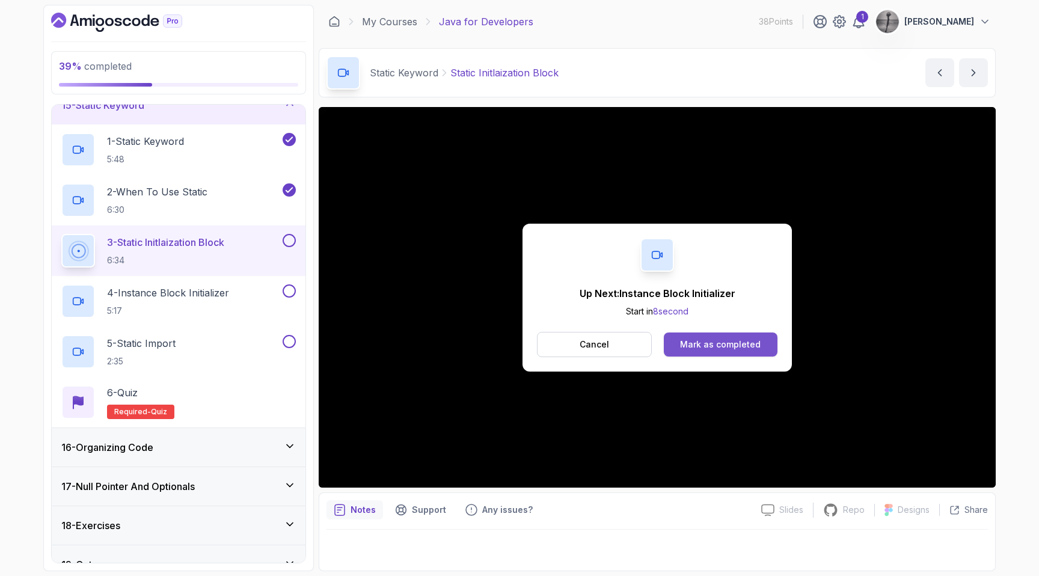
click at [729, 343] on div "Mark as completed" at bounding box center [720, 344] width 81 height 12
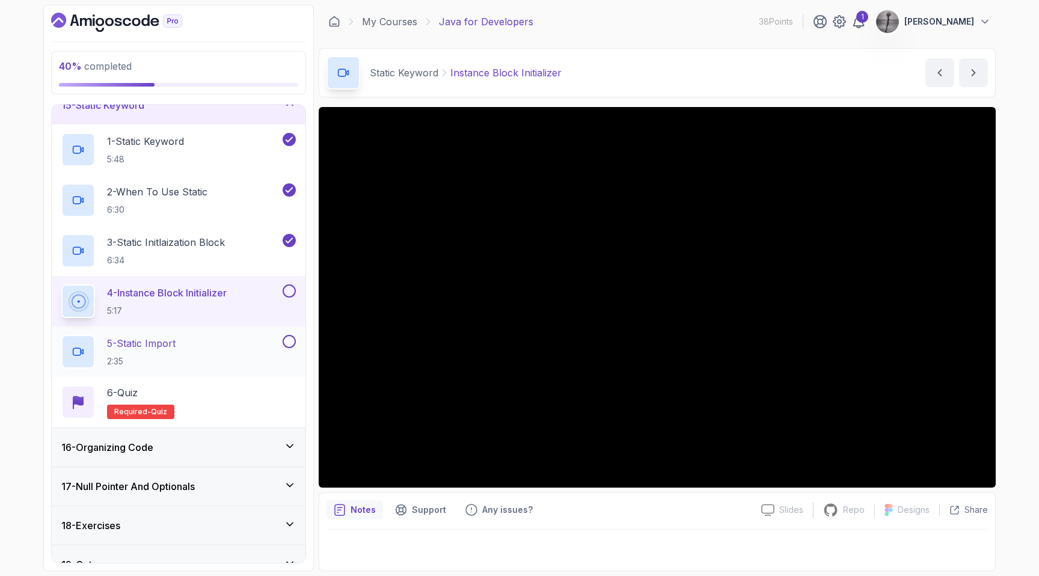
click at [161, 347] on p "5 - Static Import" at bounding box center [141, 343] width 69 height 14
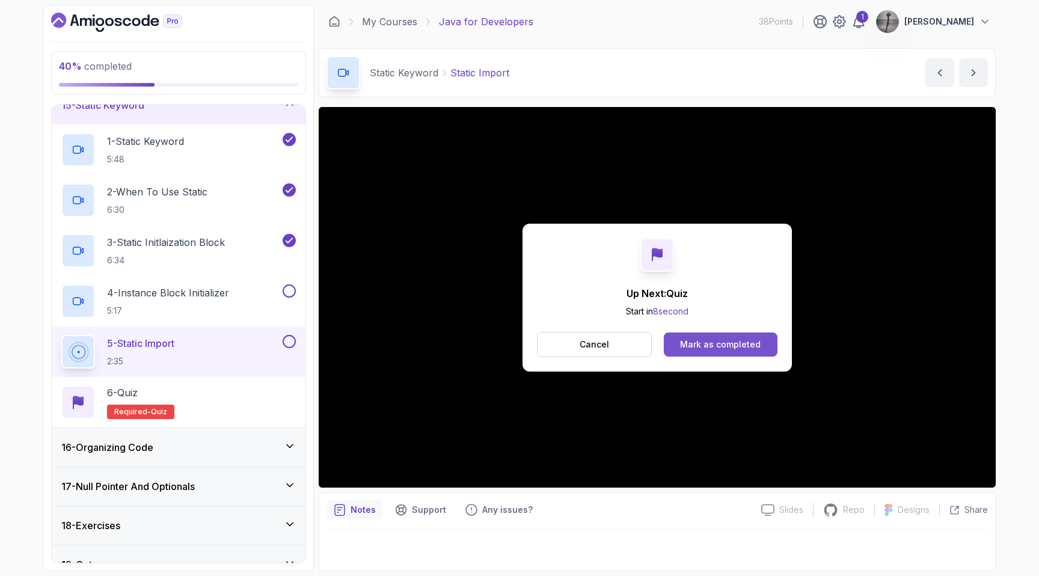
click at [724, 340] on div "Mark as completed" at bounding box center [720, 344] width 81 height 12
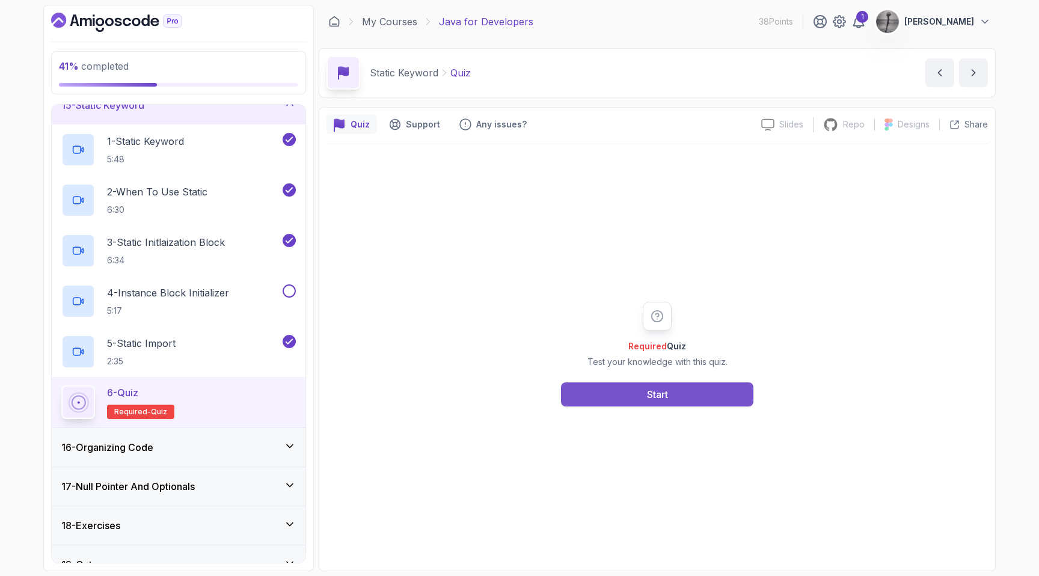
click at [636, 385] on button "Start" at bounding box center [657, 394] width 192 height 24
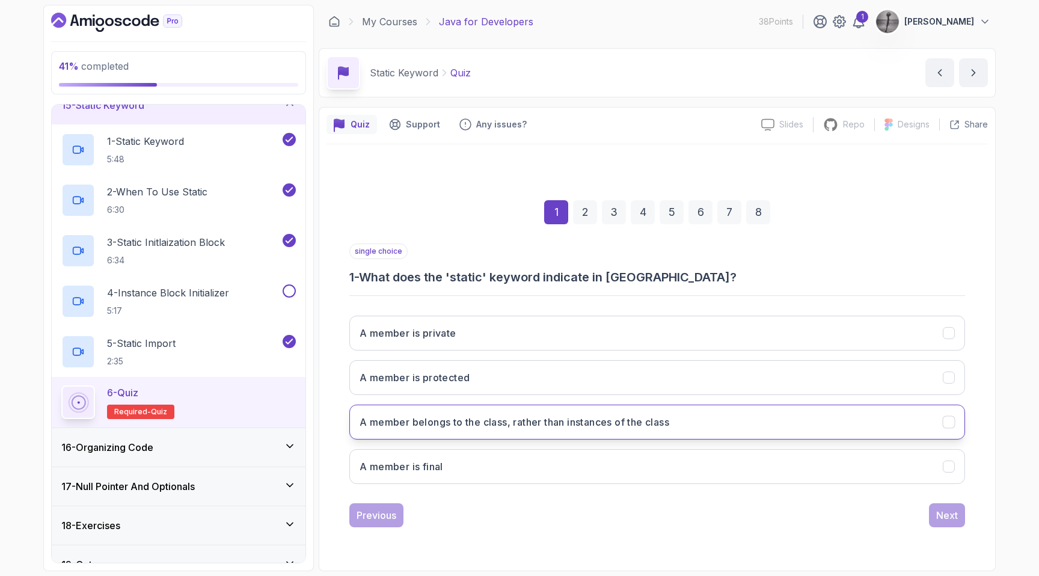
click at [572, 421] on h3 "A member belongs to the class, rather than instances of the class" at bounding box center [514, 422] width 310 height 14
click at [953, 508] on div "Next" at bounding box center [947, 515] width 22 height 14
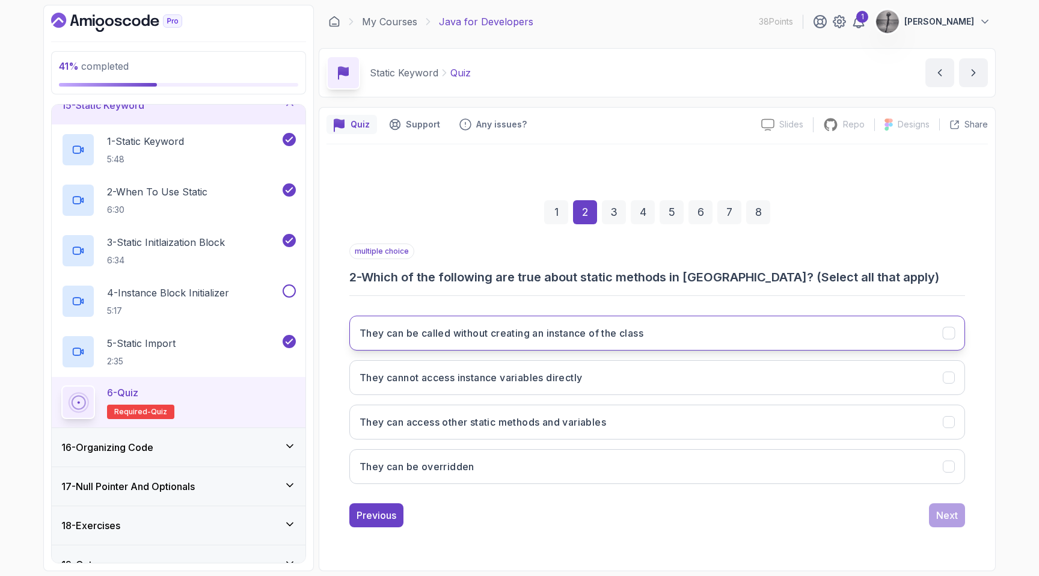
click at [492, 334] on h3 "They can be called without creating an instance of the class" at bounding box center [501, 333] width 284 height 14
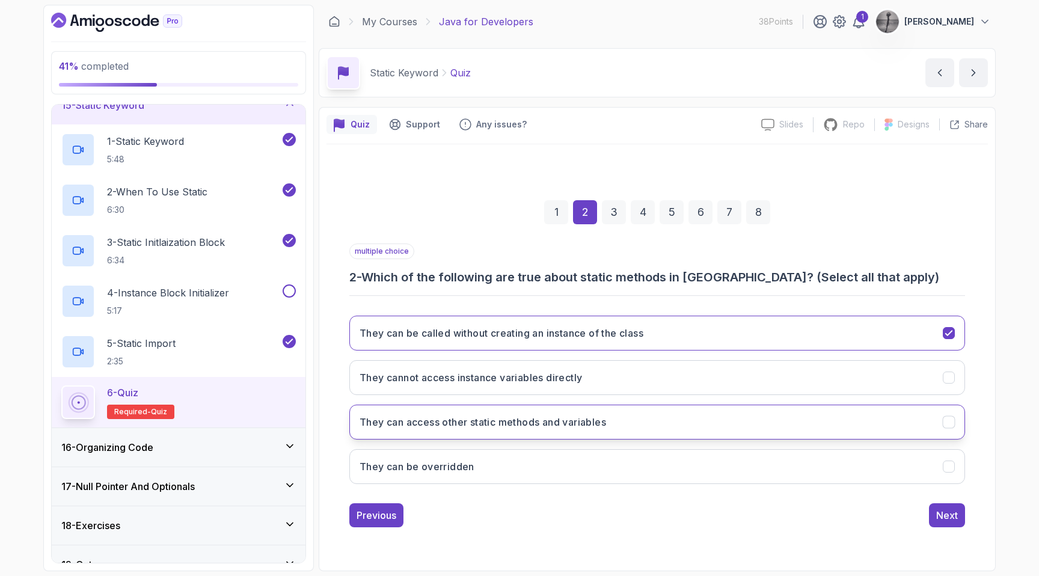
click at [529, 420] on h3 "They can access other static methods and variables" at bounding box center [482, 422] width 246 height 14
click at [956, 509] on div "Next" at bounding box center [947, 515] width 22 height 14
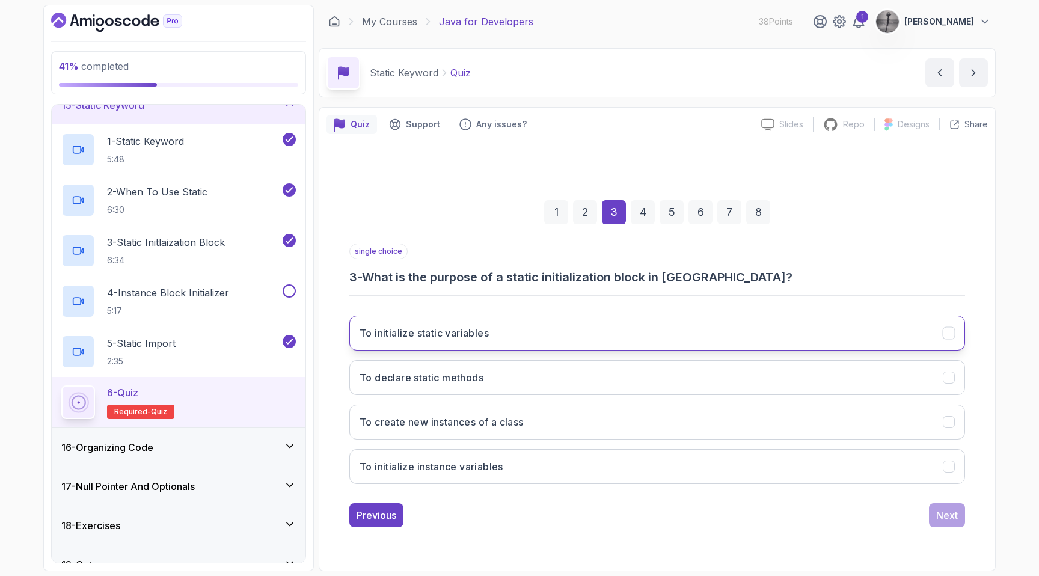
click at [545, 338] on button "To initialize static variables" at bounding box center [657, 333] width 616 height 35
click at [958, 521] on button "Next" at bounding box center [947, 515] width 36 height 24
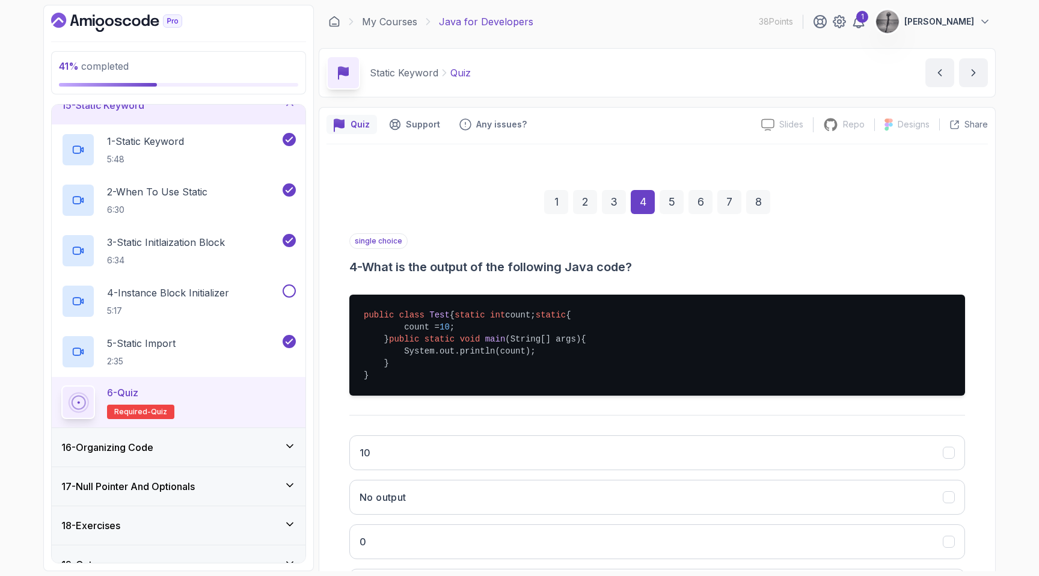
click at [617, 205] on div "3" at bounding box center [614, 202] width 24 height 24
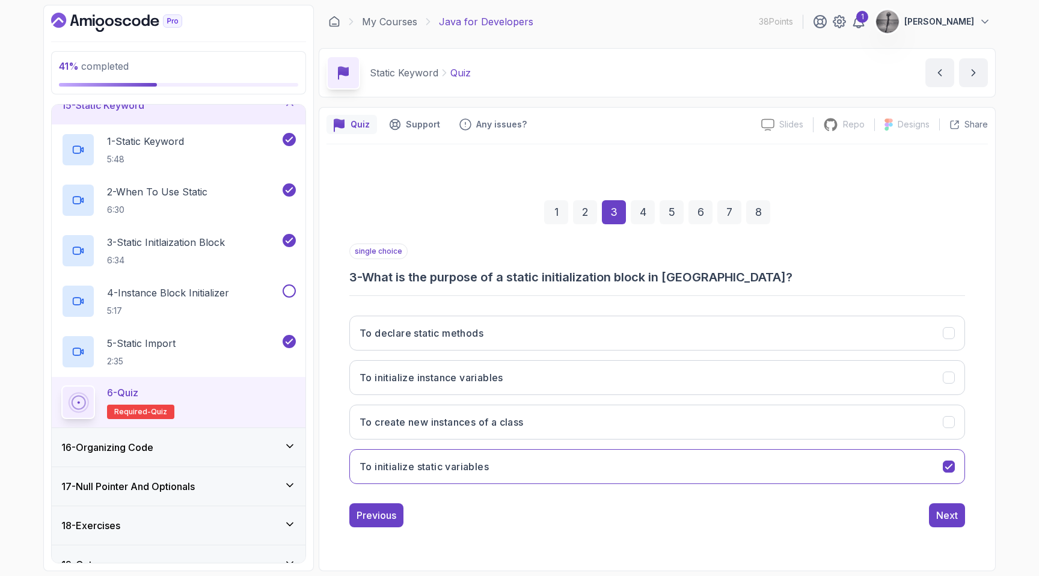
click at [647, 205] on div "4" at bounding box center [643, 212] width 24 height 24
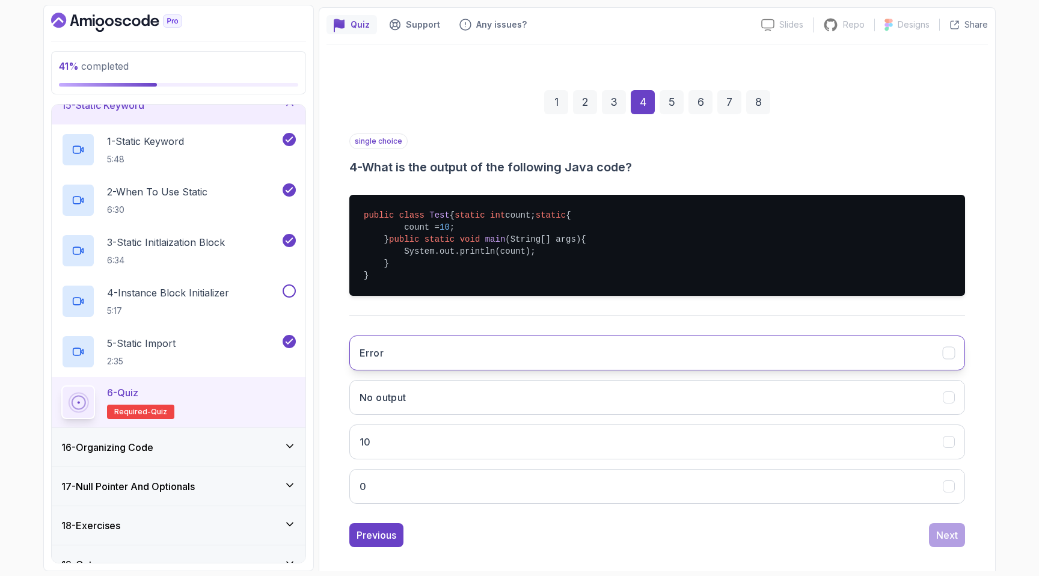
scroll to position [137, 0]
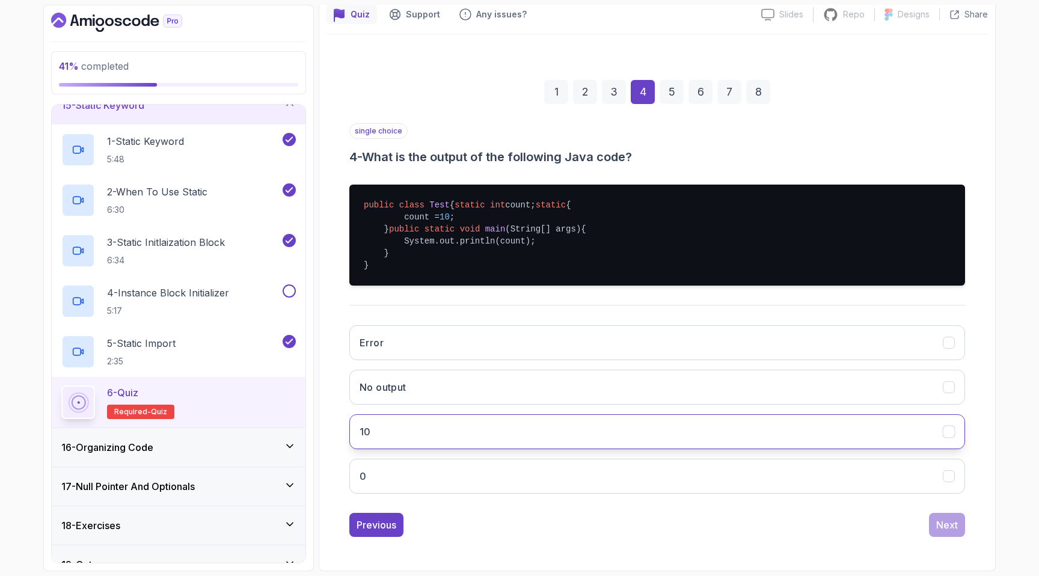
click at [471, 445] on button "10" at bounding box center [657, 431] width 616 height 35
click at [944, 530] on div "Next" at bounding box center [947, 525] width 22 height 14
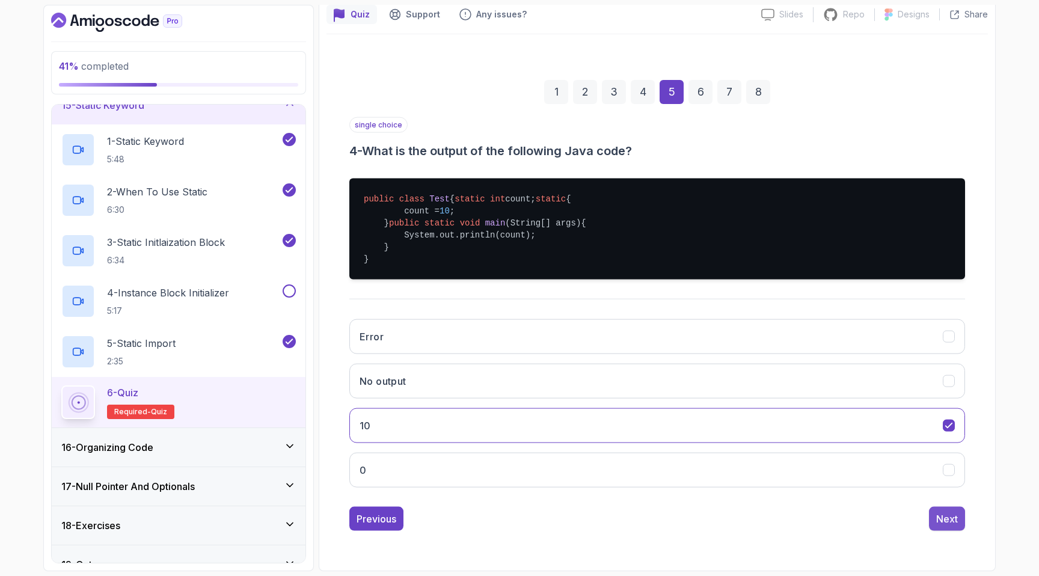
scroll to position [0, 0]
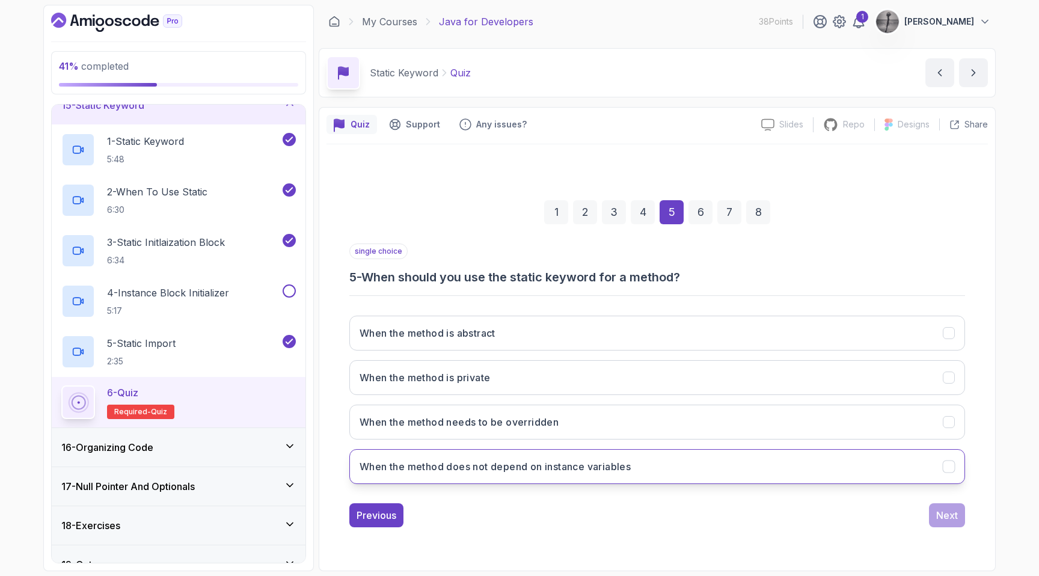
click at [689, 471] on button "When the method does not depend on instance variables" at bounding box center [657, 466] width 616 height 35
click at [946, 512] on div "Next" at bounding box center [947, 515] width 22 height 14
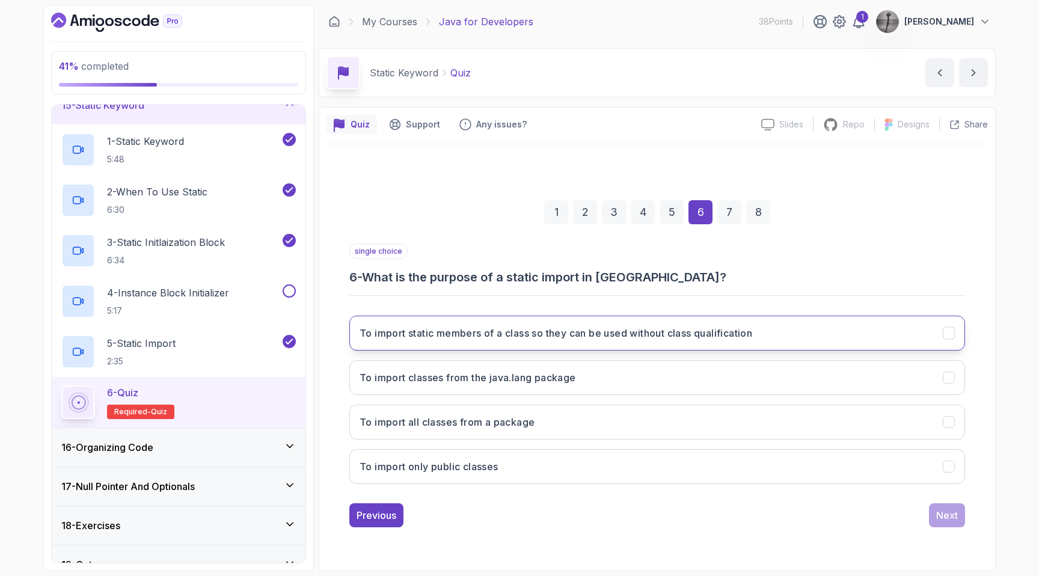
click at [752, 334] on h3 "To import static members of a class so they can be used without class qualifica…" at bounding box center [555, 333] width 393 height 14
click at [950, 509] on div "Next" at bounding box center [947, 515] width 22 height 14
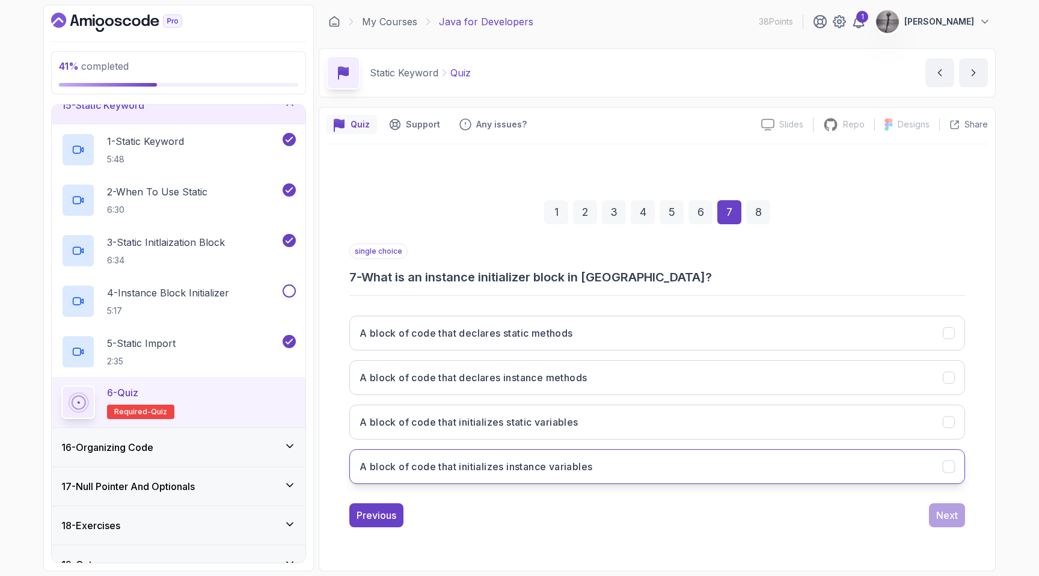
click at [632, 464] on button "A block of code that initializes instance variables" at bounding box center [657, 466] width 616 height 35
click at [932, 508] on button "Next" at bounding box center [947, 515] width 36 height 24
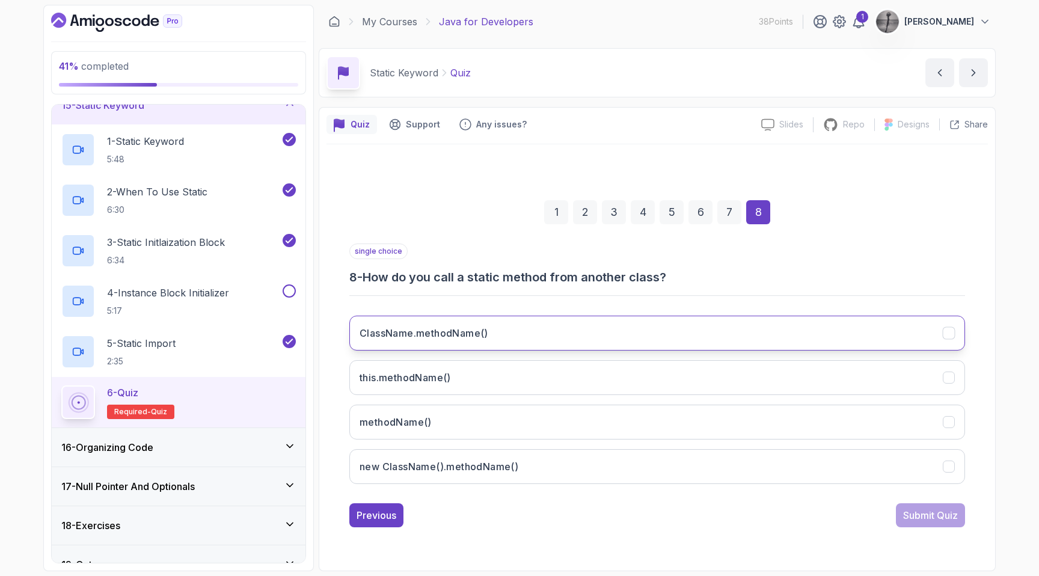
click at [446, 339] on h3 "ClassName.methodName()" at bounding box center [423, 333] width 129 height 14
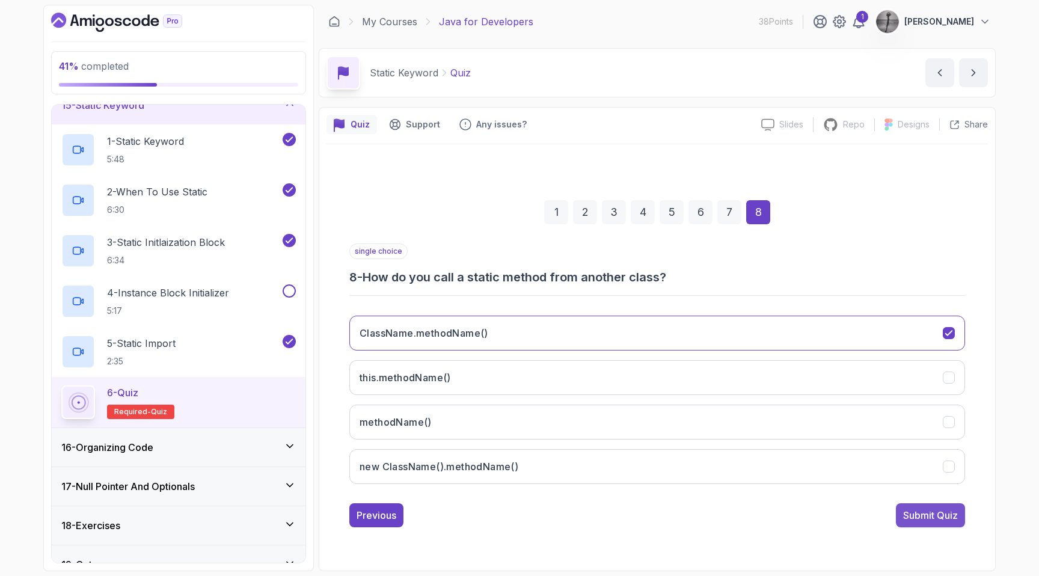
click at [914, 513] on div "Submit Quiz" at bounding box center [930, 515] width 55 height 14
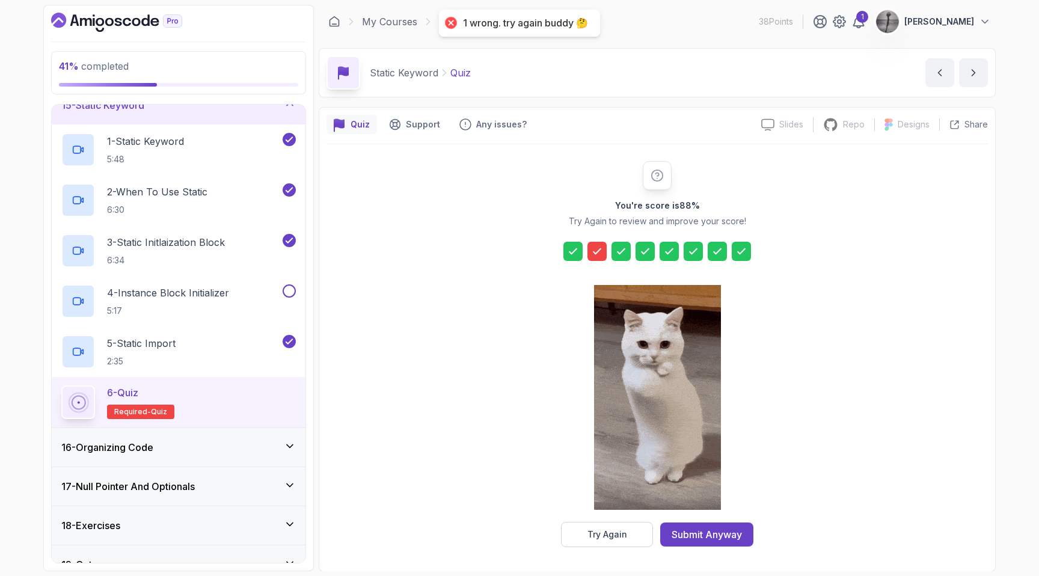
click at [600, 249] on icon at bounding box center [597, 251] width 12 height 12
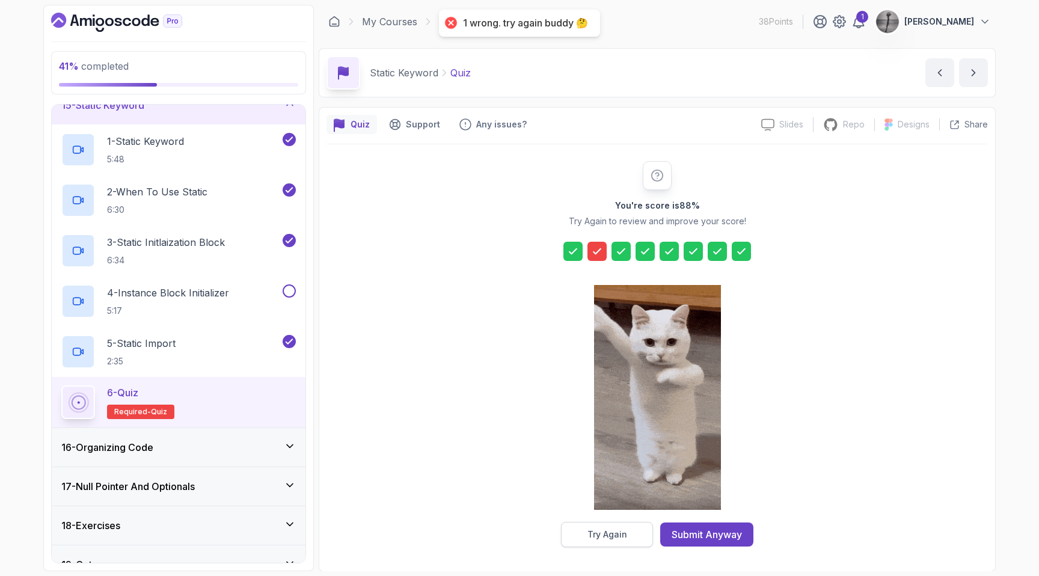
click at [613, 528] on div "Try Again" at bounding box center [607, 534] width 40 height 12
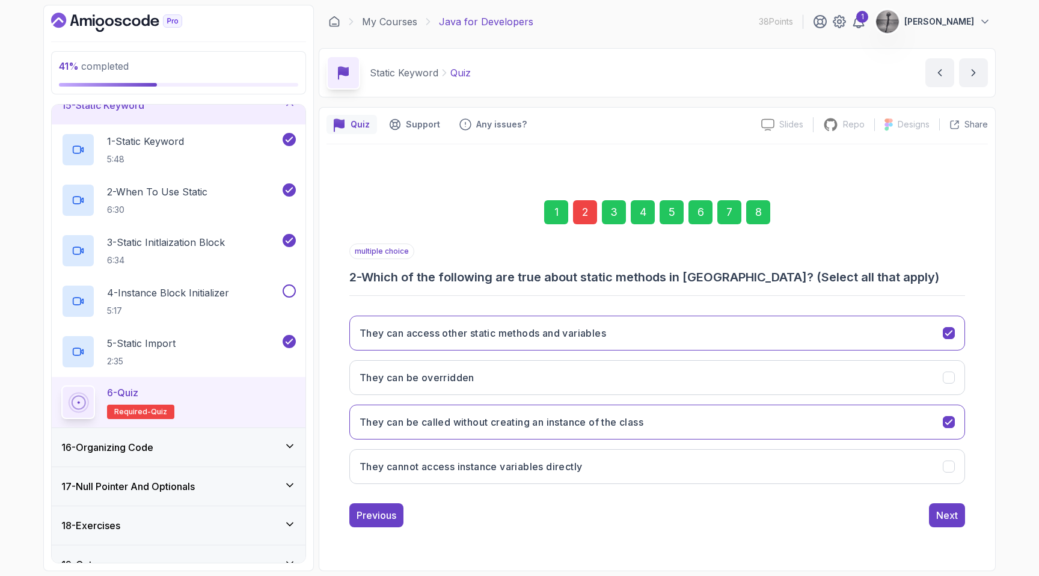
click at [587, 213] on div "2" at bounding box center [585, 212] width 24 height 24
click at [587, 475] on button "They cannot access instance variables directly" at bounding box center [657, 466] width 616 height 35
click at [947, 515] on div "Next" at bounding box center [947, 515] width 22 height 14
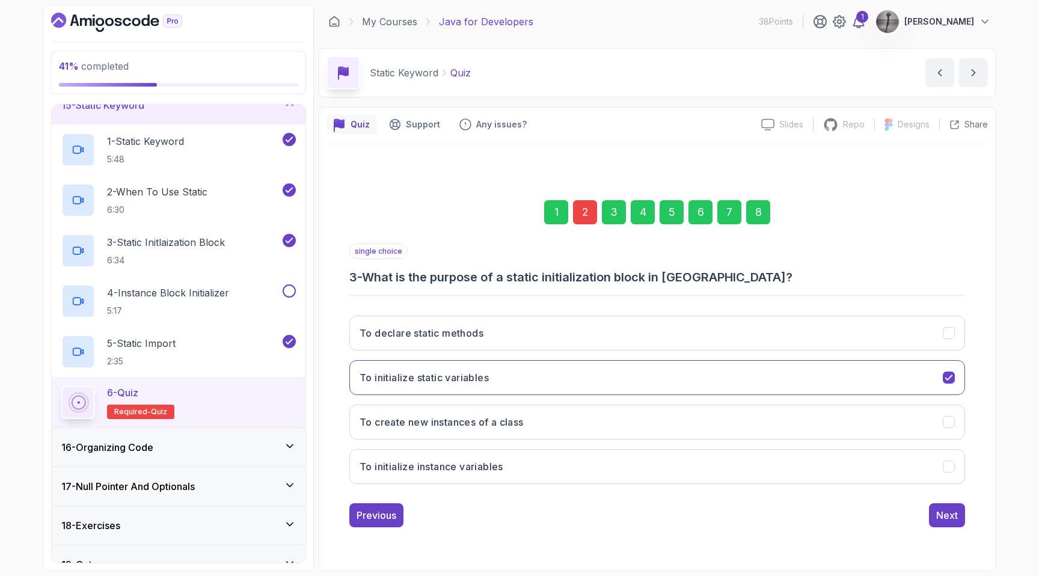
click at [947, 515] on div "Next" at bounding box center [947, 515] width 22 height 14
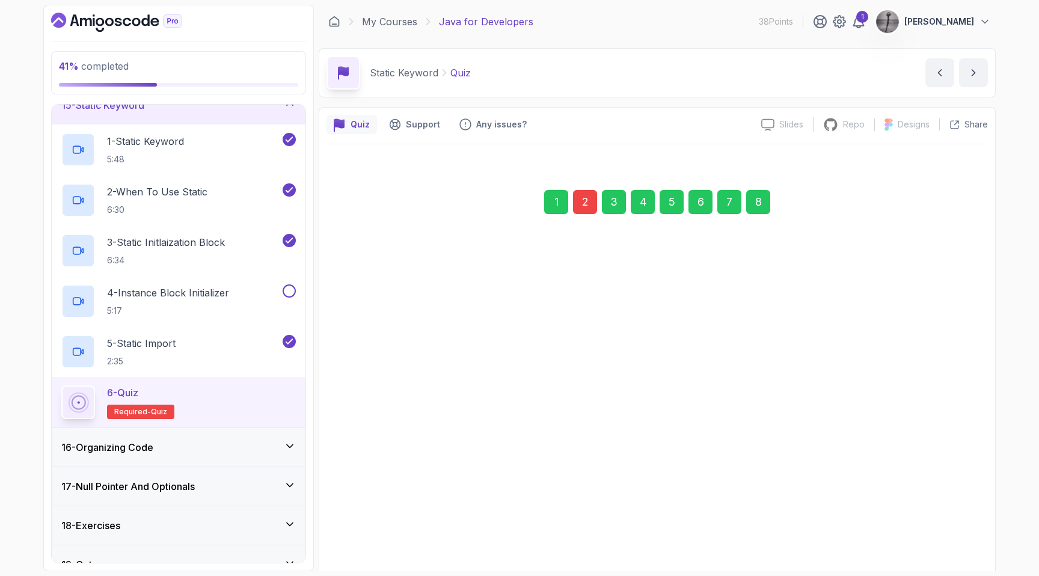
click at [947, 515] on div "Error No output 10 0" at bounding box center [657, 519] width 616 height 188
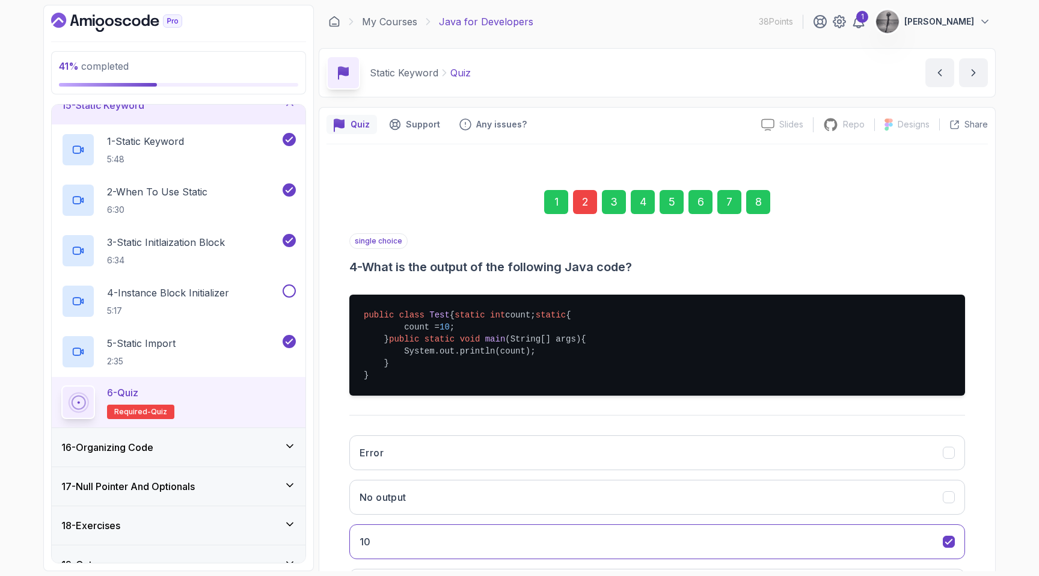
click at [763, 212] on div "8" at bounding box center [758, 202] width 24 height 24
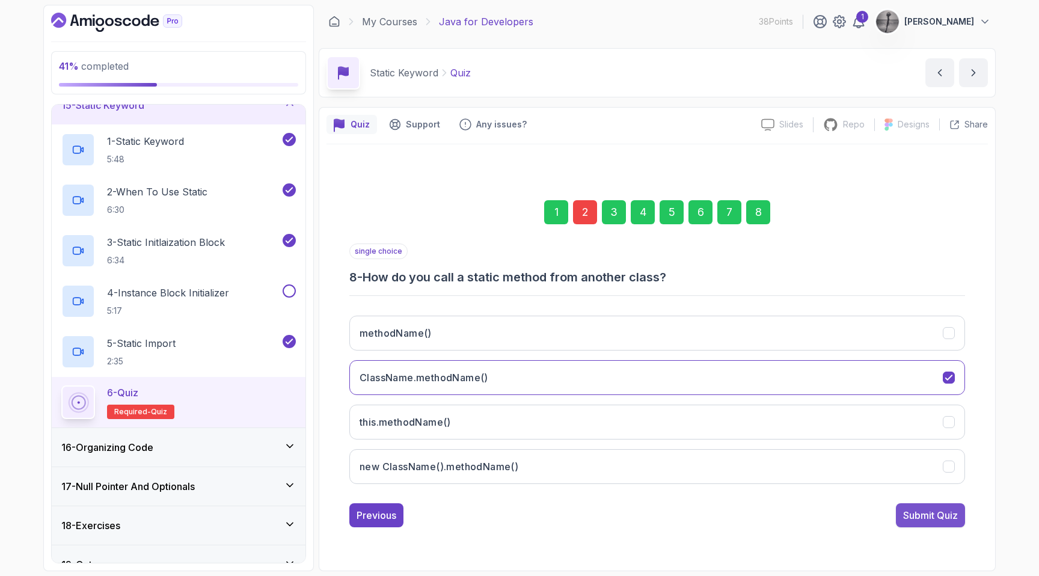
click at [937, 517] on div "Submit Quiz" at bounding box center [930, 515] width 55 height 14
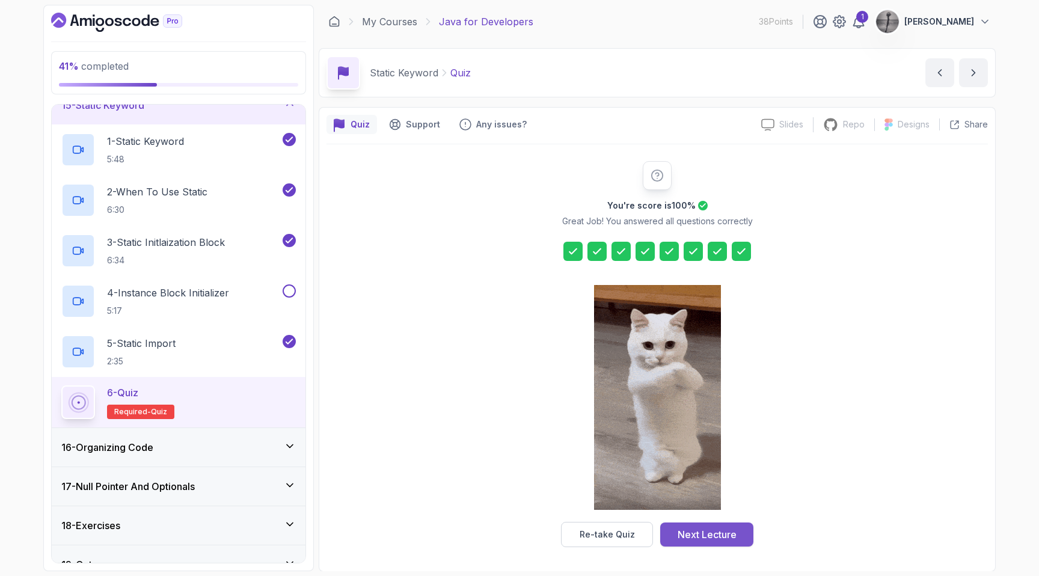
click at [708, 528] on div "Next Lecture" at bounding box center [706, 534] width 59 height 14
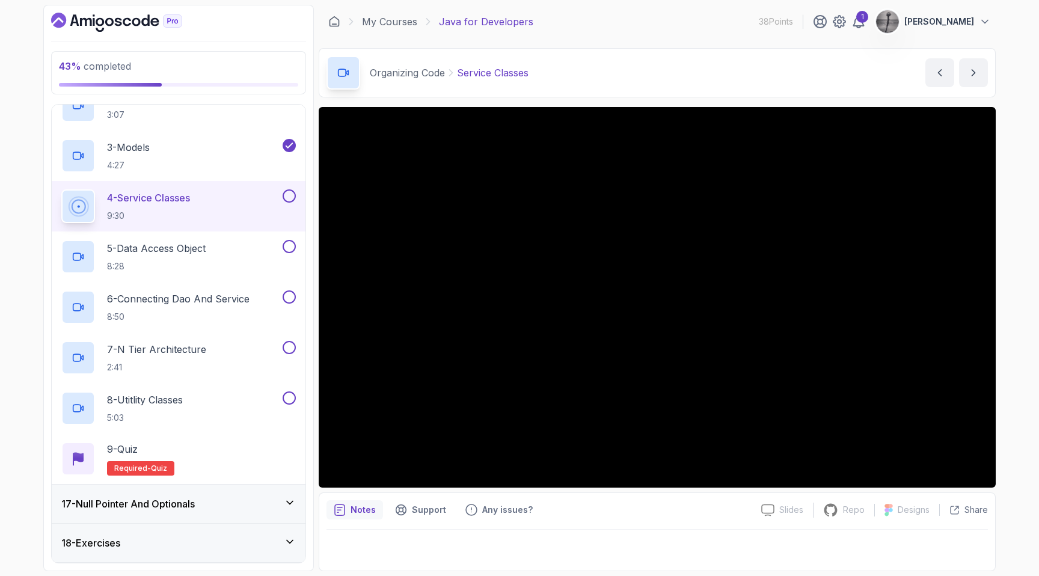
scroll to position [738, 0]
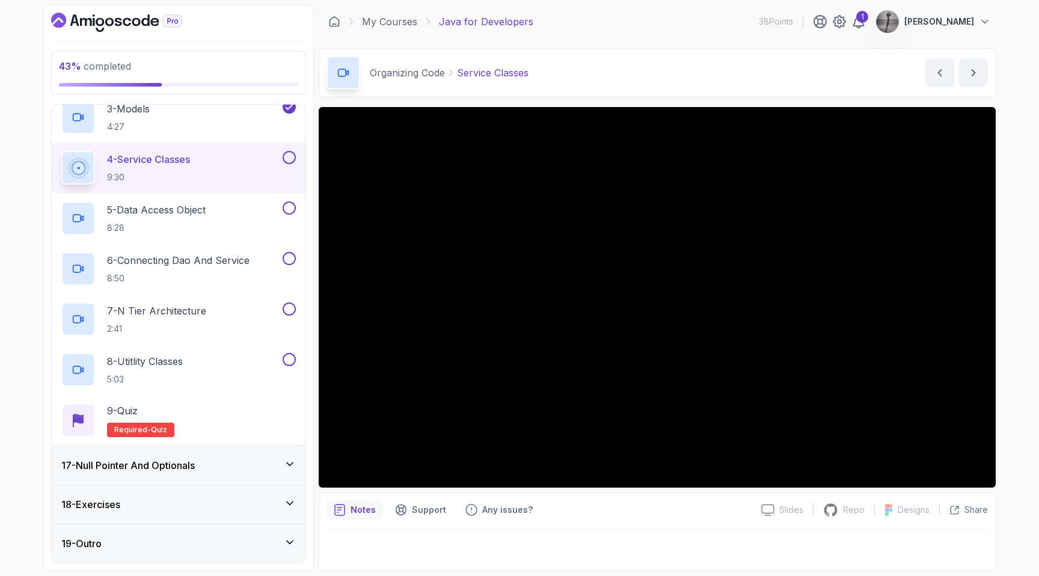
click at [282, 461] on div "17 - Null Pointer And Optionals" at bounding box center [178, 465] width 234 height 14
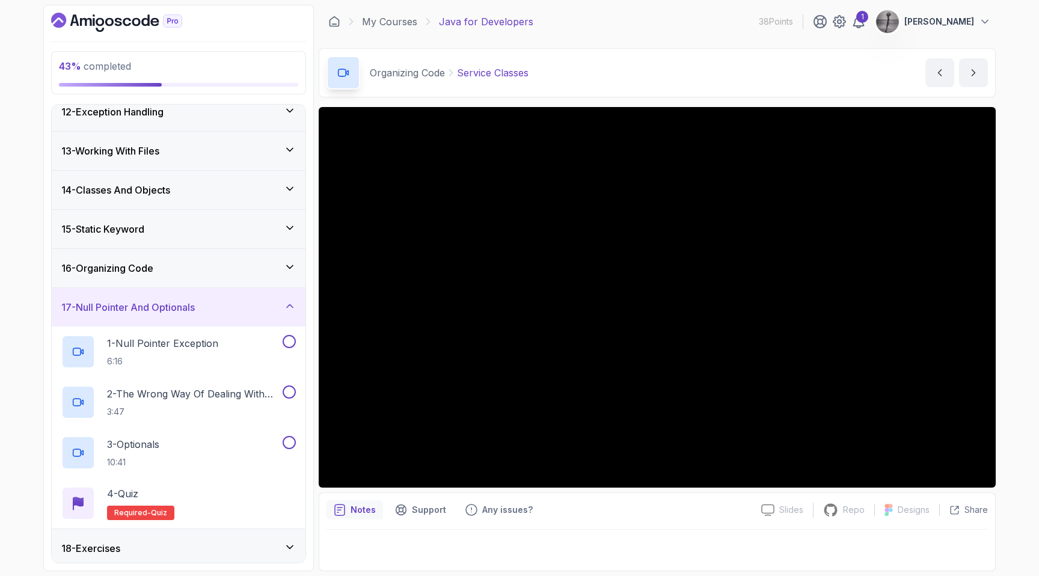
scroll to position [486, 0]
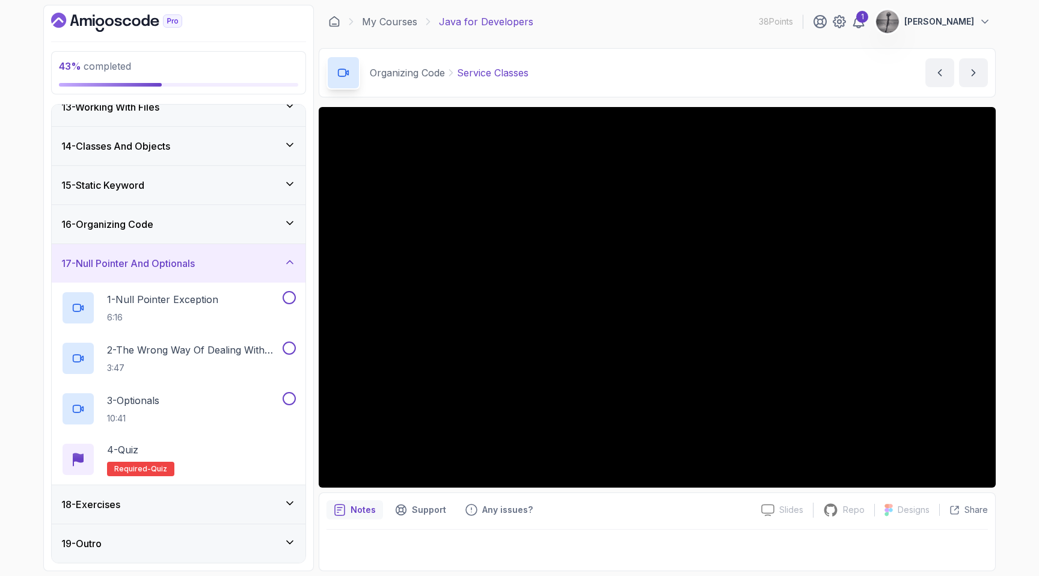
click at [229, 500] on div "18 - Exercises" at bounding box center [178, 504] width 234 height 14
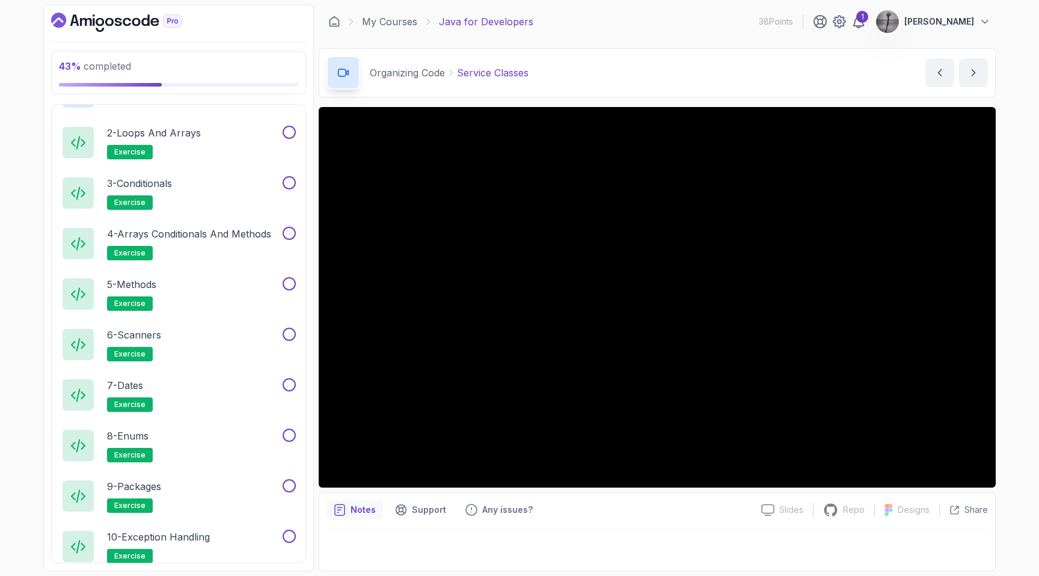
scroll to position [940, 0]
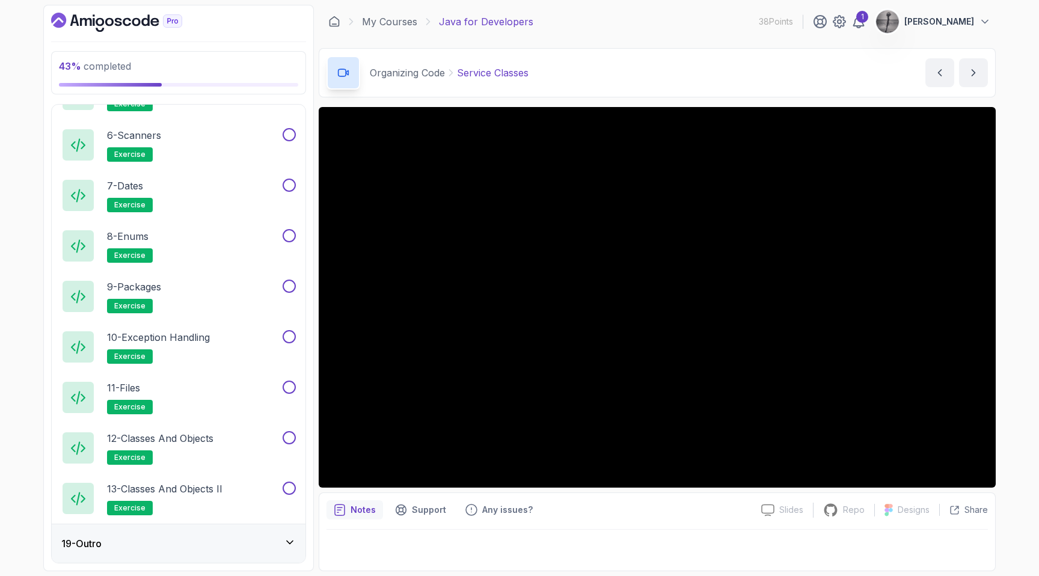
click at [229, 542] on div "19 - Outro" at bounding box center [178, 543] width 234 height 14
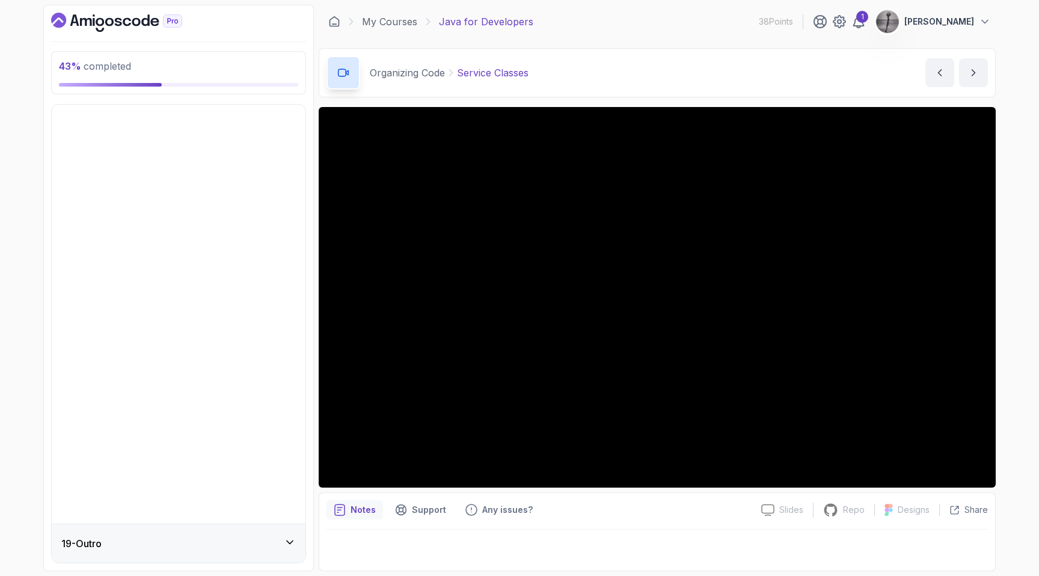
scroll to position [284, 0]
